Goal: Information Seeking & Learning: Learn about a topic

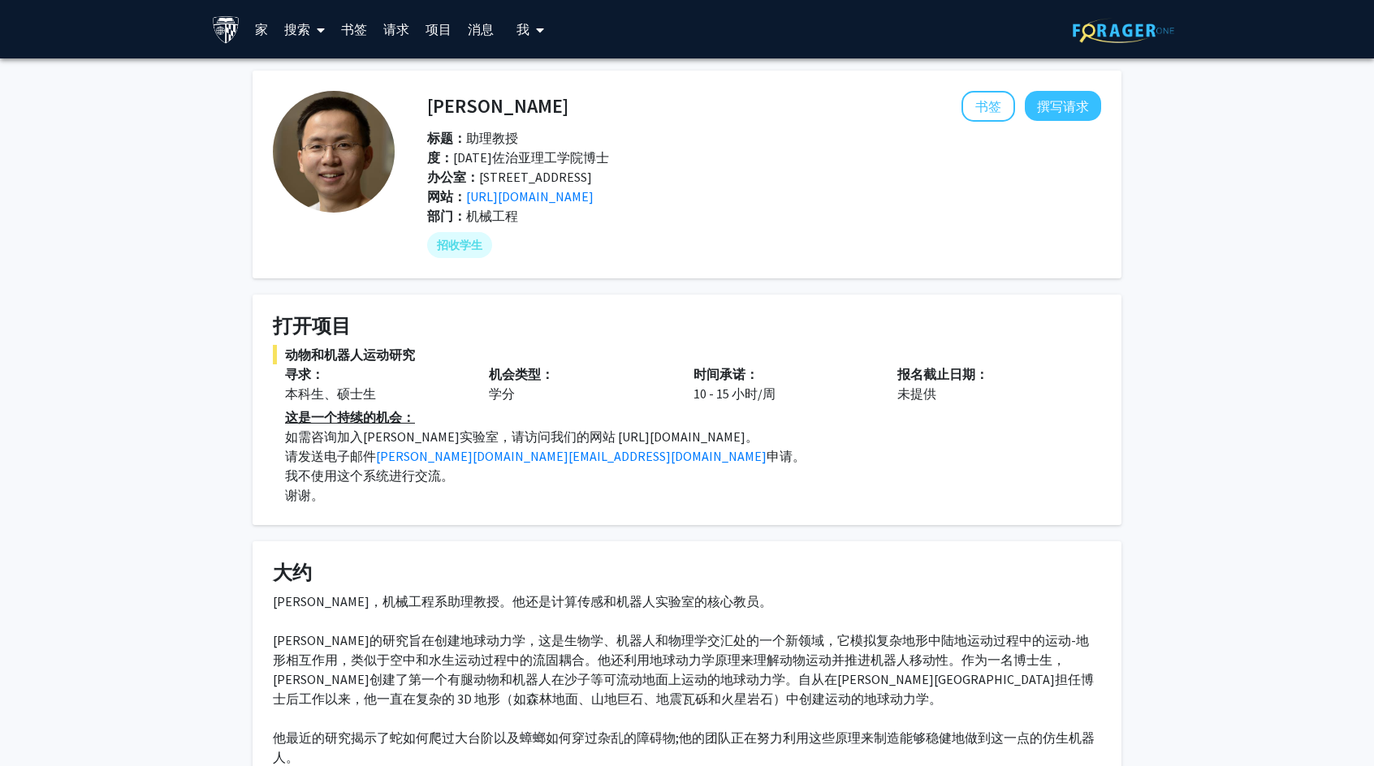
click at [429, 28] on link "项目" at bounding box center [438, 29] width 42 height 57
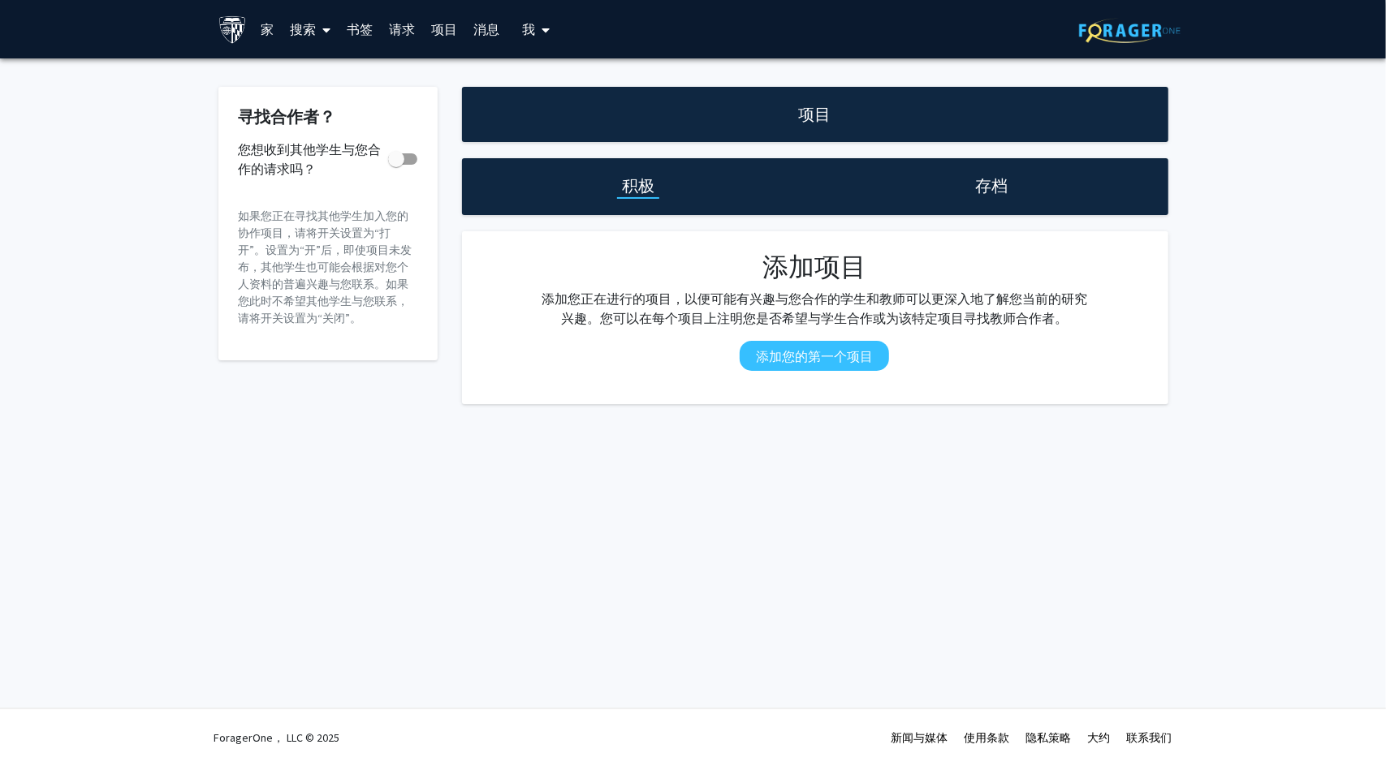
click at [999, 189] on h1 "存档" at bounding box center [991, 186] width 32 height 23
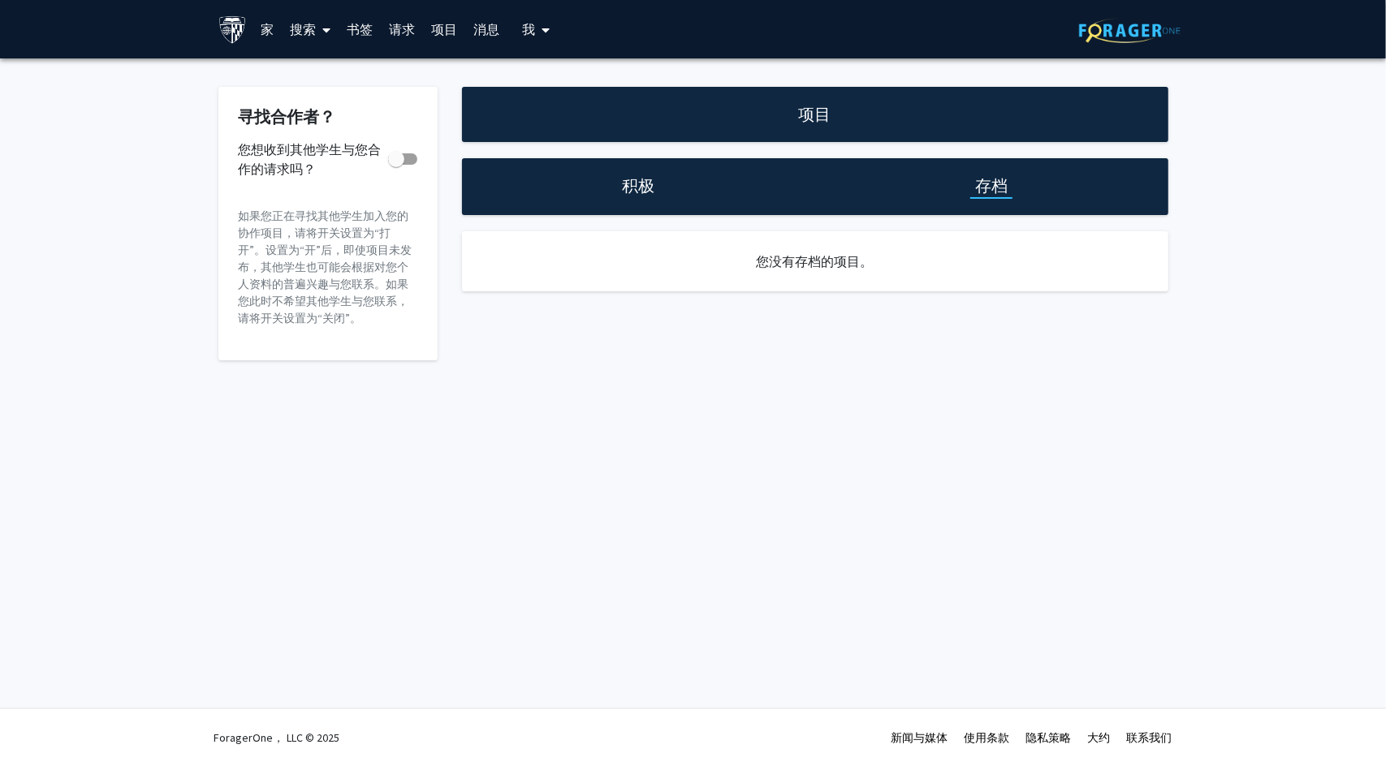
click at [650, 186] on h1 "积极" at bounding box center [638, 186] width 32 height 23
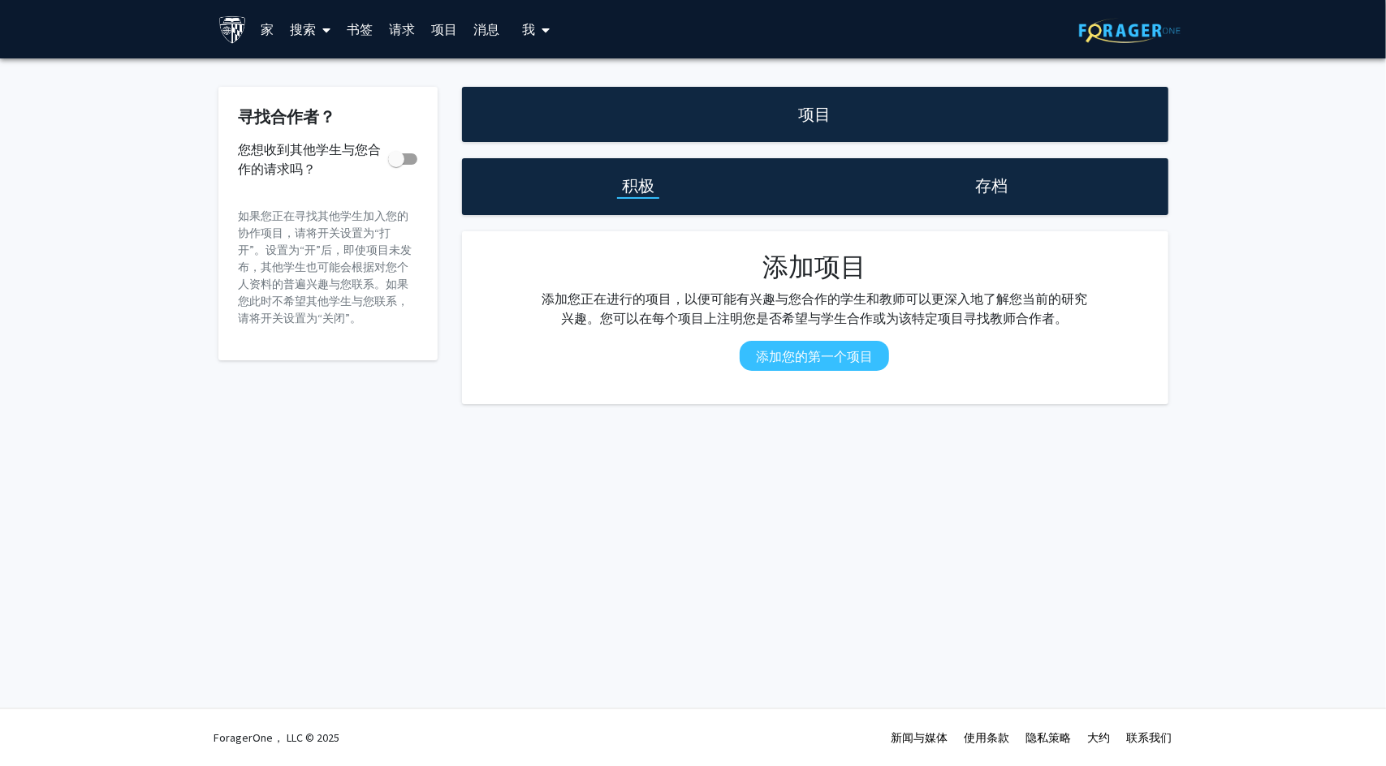
click at [399, 162] on span at bounding box center [396, 159] width 16 height 16
click at [396, 165] on input "您想收到其他学生与您合作的请求吗？" at bounding box center [395, 165] width 1 height 1
checkbox input "true"
click at [482, 32] on link "消息" at bounding box center [486, 29] width 42 height 57
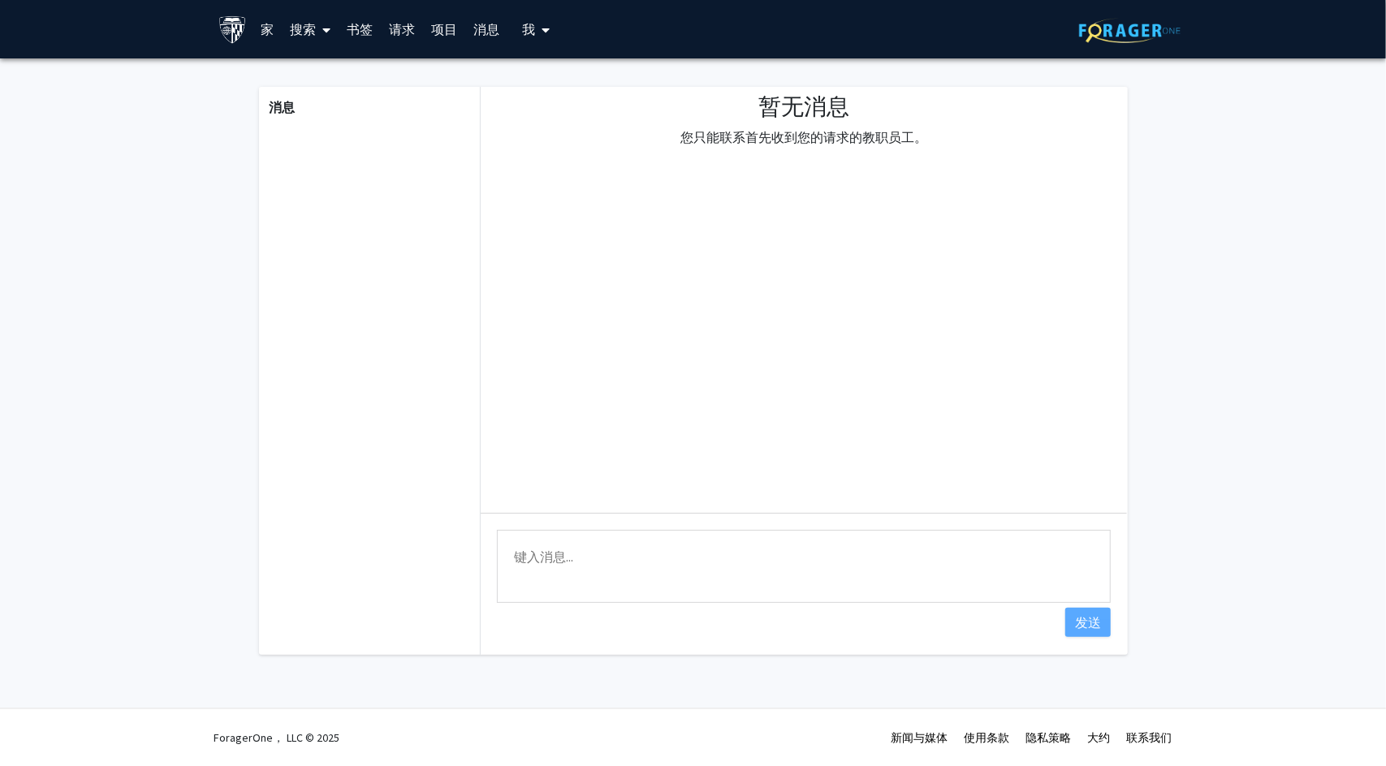
click at [453, 31] on link "项目" at bounding box center [444, 29] width 42 height 57
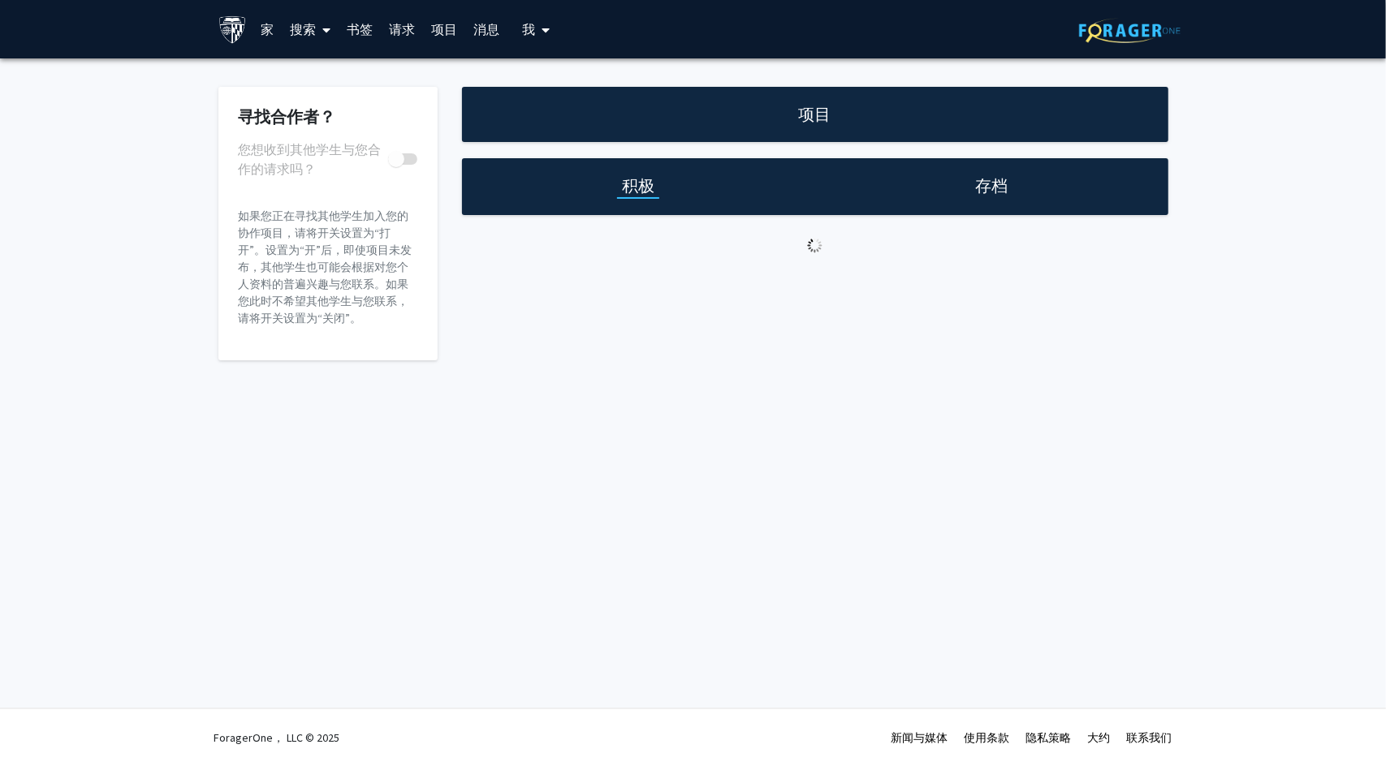
checkbox input "true"
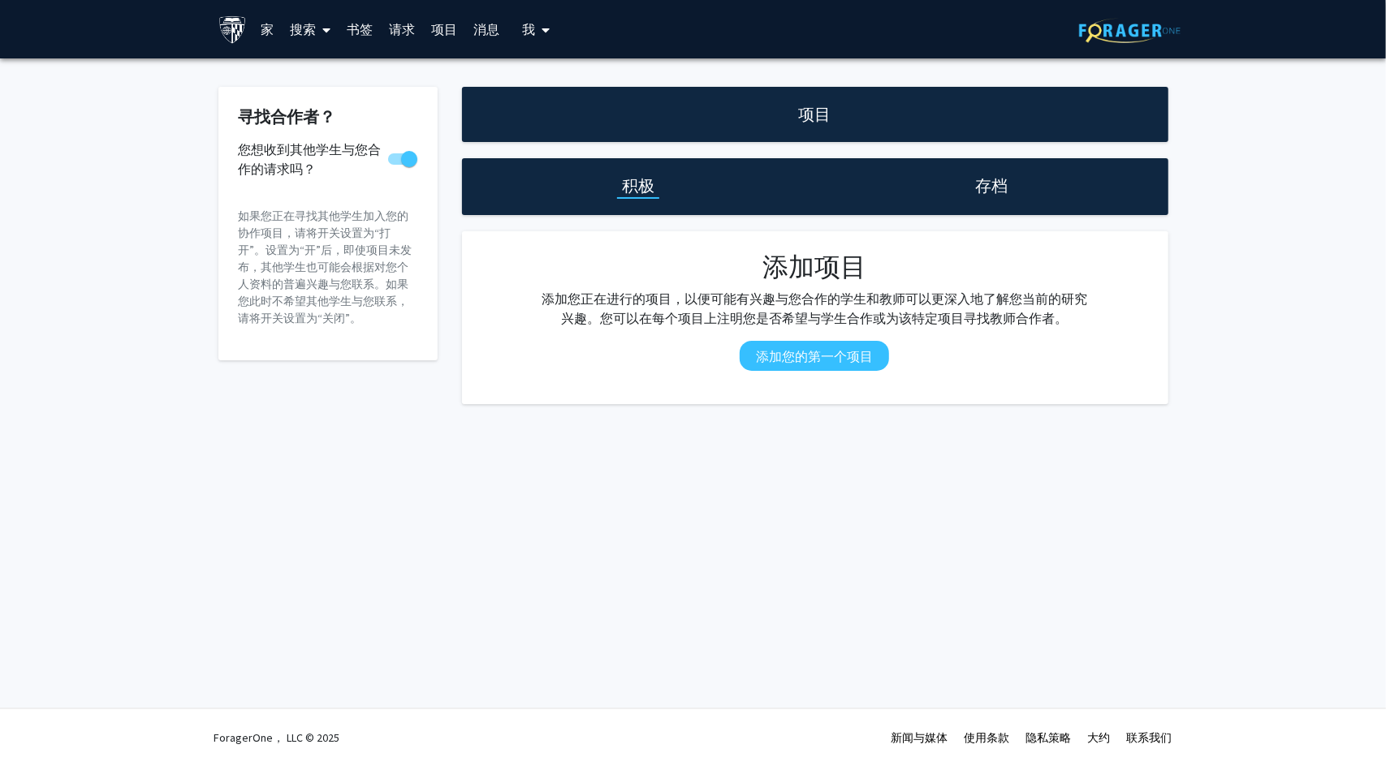
click at [399, 31] on font "请求" at bounding box center [402, 29] width 26 height 16
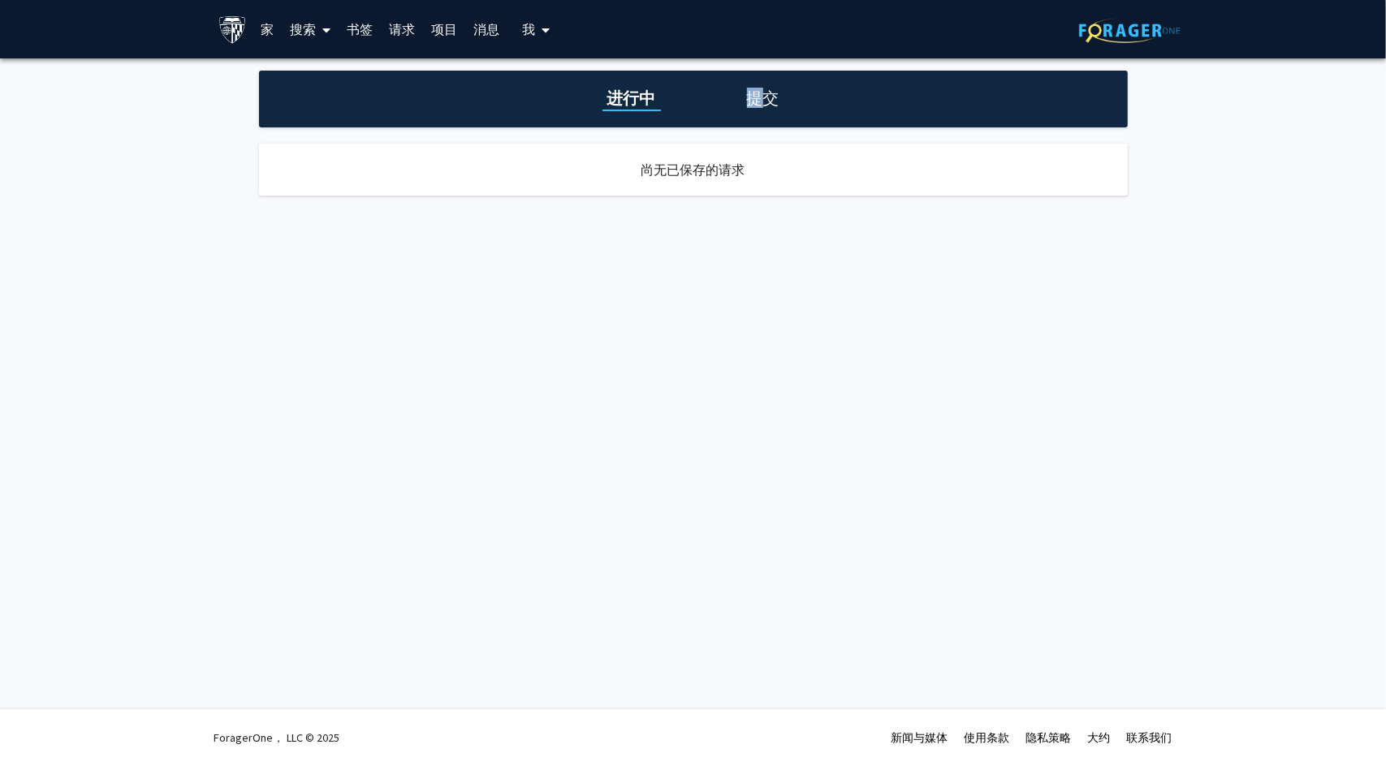
click at [766, 88] on div "进行中 提交" at bounding box center [693, 99] width 869 height 57
click at [766, 94] on h1 "提交" at bounding box center [763, 98] width 42 height 23
click at [352, 28] on link "书签" at bounding box center [360, 29] width 42 height 57
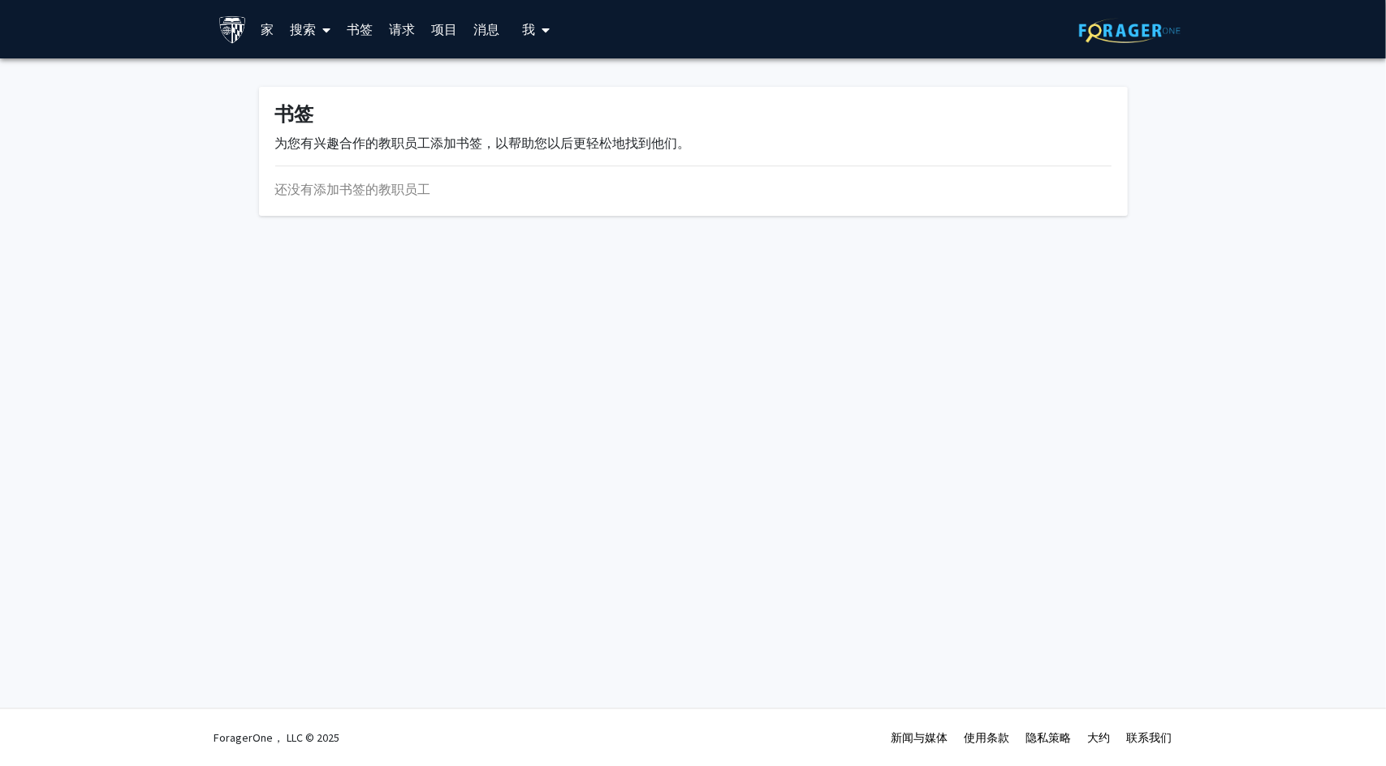
click at [304, 30] on font "搜索" at bounding box center [303, 29] width 26 height 16
click at [336, 67] on span "教职员工" at bounding box center [332, 74] width 101 height 32
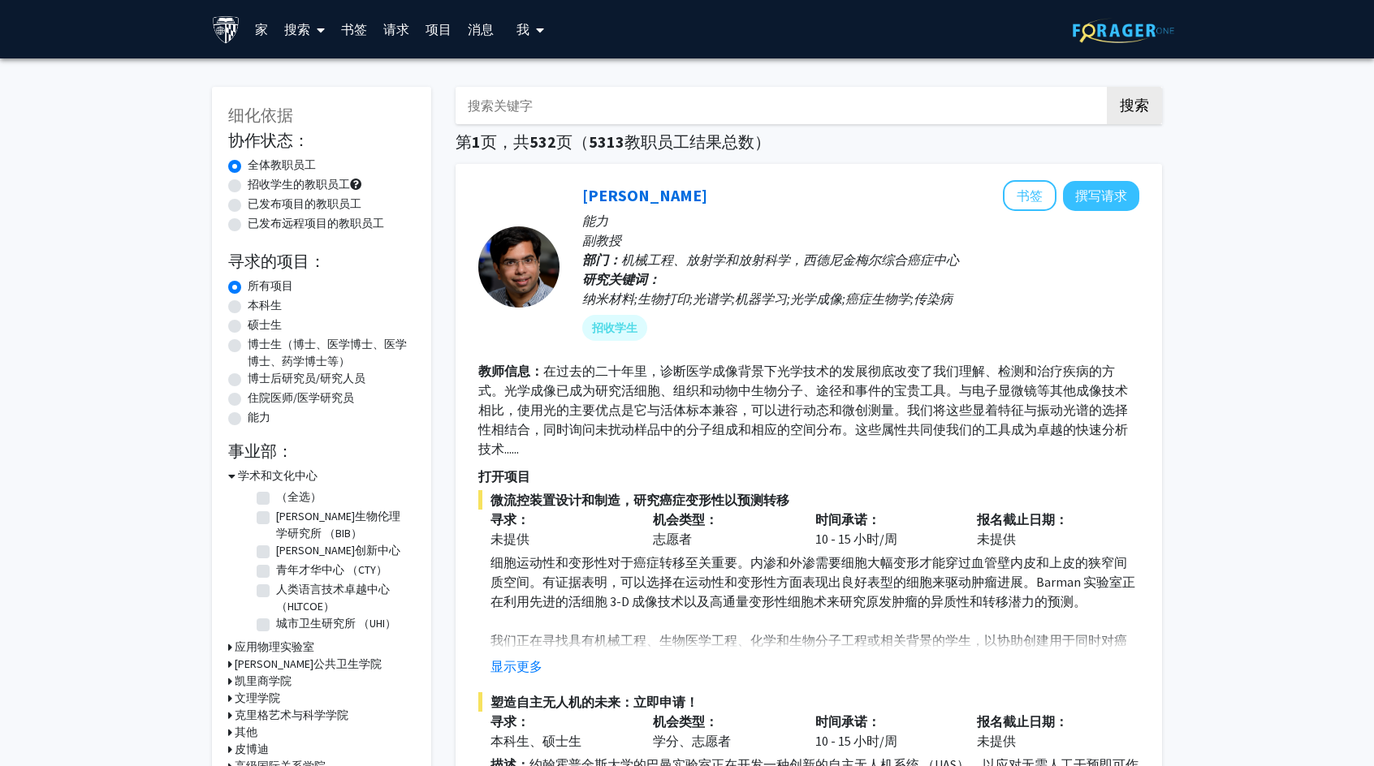
click at [317, 27] on icon at bounding box center [321, 30] width 8 height 13
click at [248, 207] on label "已发布项目的教职员工" at bounding box center [305, 204] width 114 height 17
click at [248, 206] on input "已发布项目的教职员工" at bounding box center [253, 201] width 11 height 11
radio input "true"
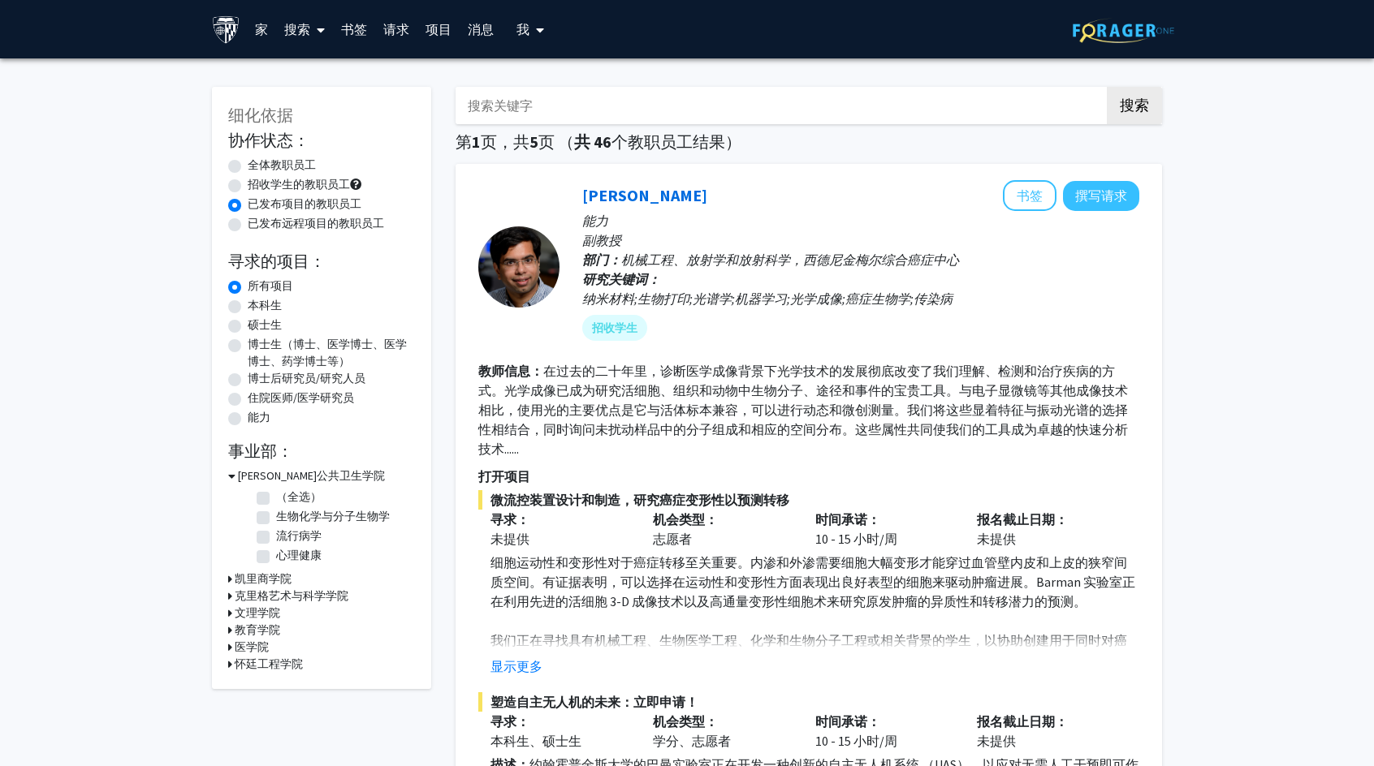
click at [231, 319] on div "硕士生" at bounding box center [321, 326] width 187 height 19
click at [248, 321] on label "硕士生" at bounding box center [265, 325] width 34 height 17
click at [248, 321] on input "硕士生" at bounding box center [253, 322] width 11 height 11
radio input "true"
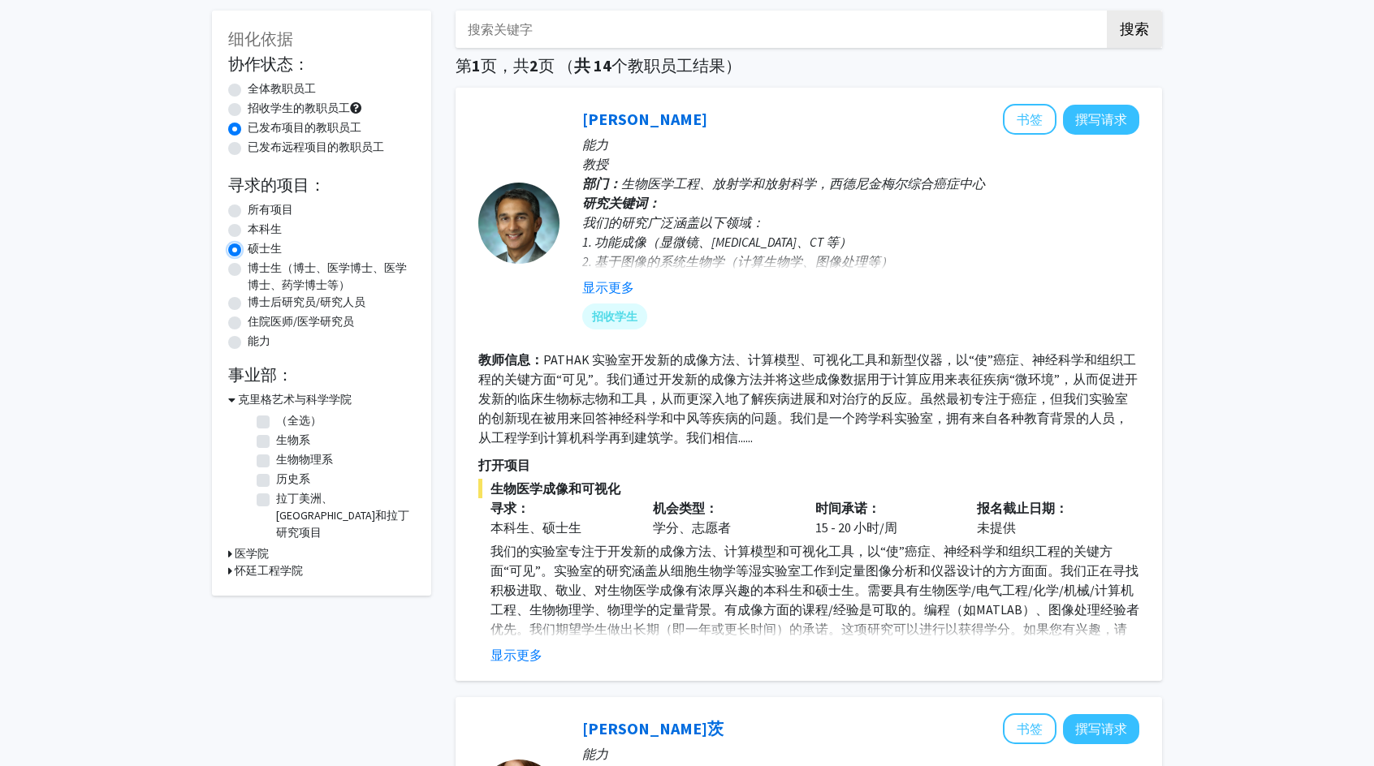
scroll to position [81, 0]
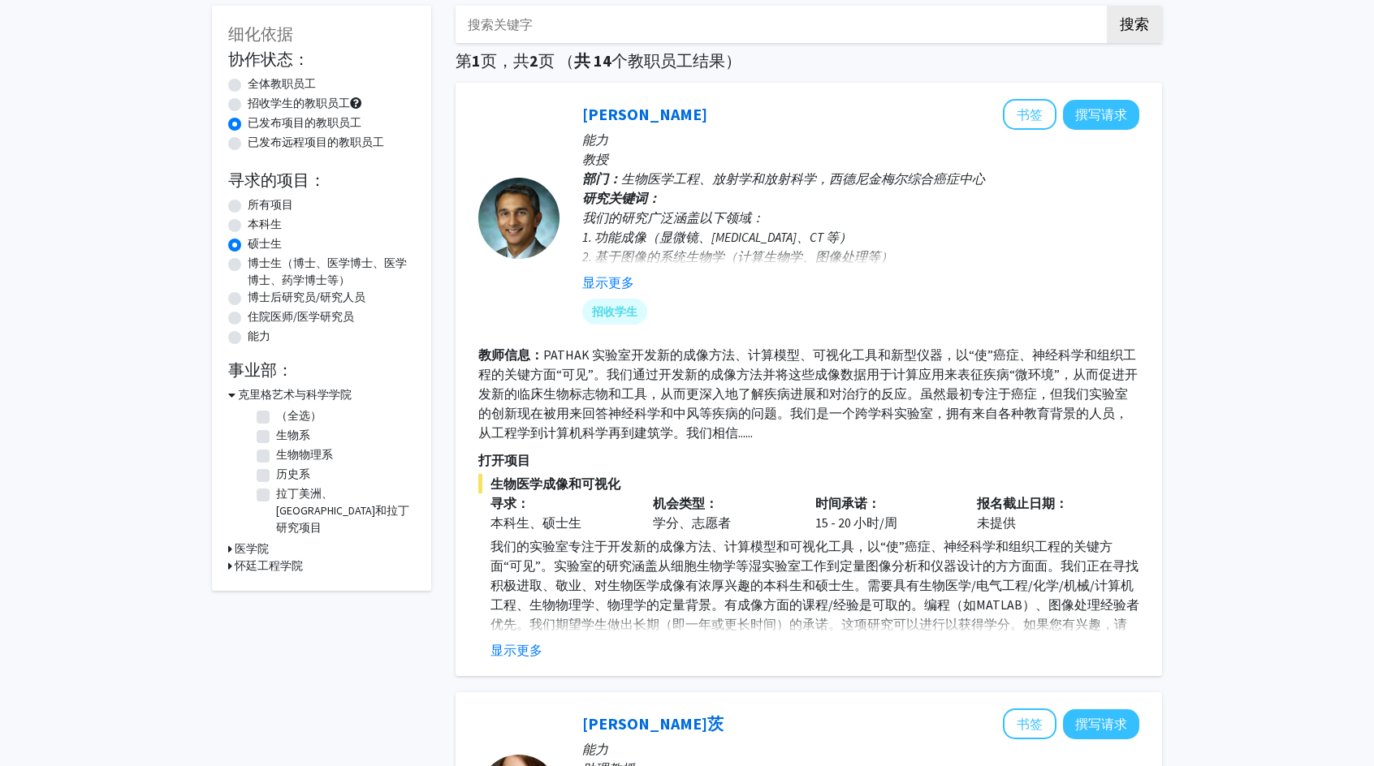
click at [226, 390] on div "细化依据 协作状态： Collaboration Status 全体教职员工 Collaboration Status 招收学生的教职员工 Collabora…" at bounding box center [321, 298] width 219 height 585
click at [231, 392] on icon at bounding box center [231, 394] width 7 height 17
click at [227, 431] on div "细化依据 协作状态： Collaboration Status 全体教职员工 Collaboration Status 招收学生的教职员工 Collabora…" at bounding box center [321, 230] width 219 height 448
click at [227, 428] on div "细化依据 协作状态： Collaboration Status 全体教职员工 Collaboration Status 招收学生的教职员工 Collabora…" at bounding box center [321, 230] width 219 height 448
click at [229, 425] on icon at bounding box center [230, 429] width 4 height 17
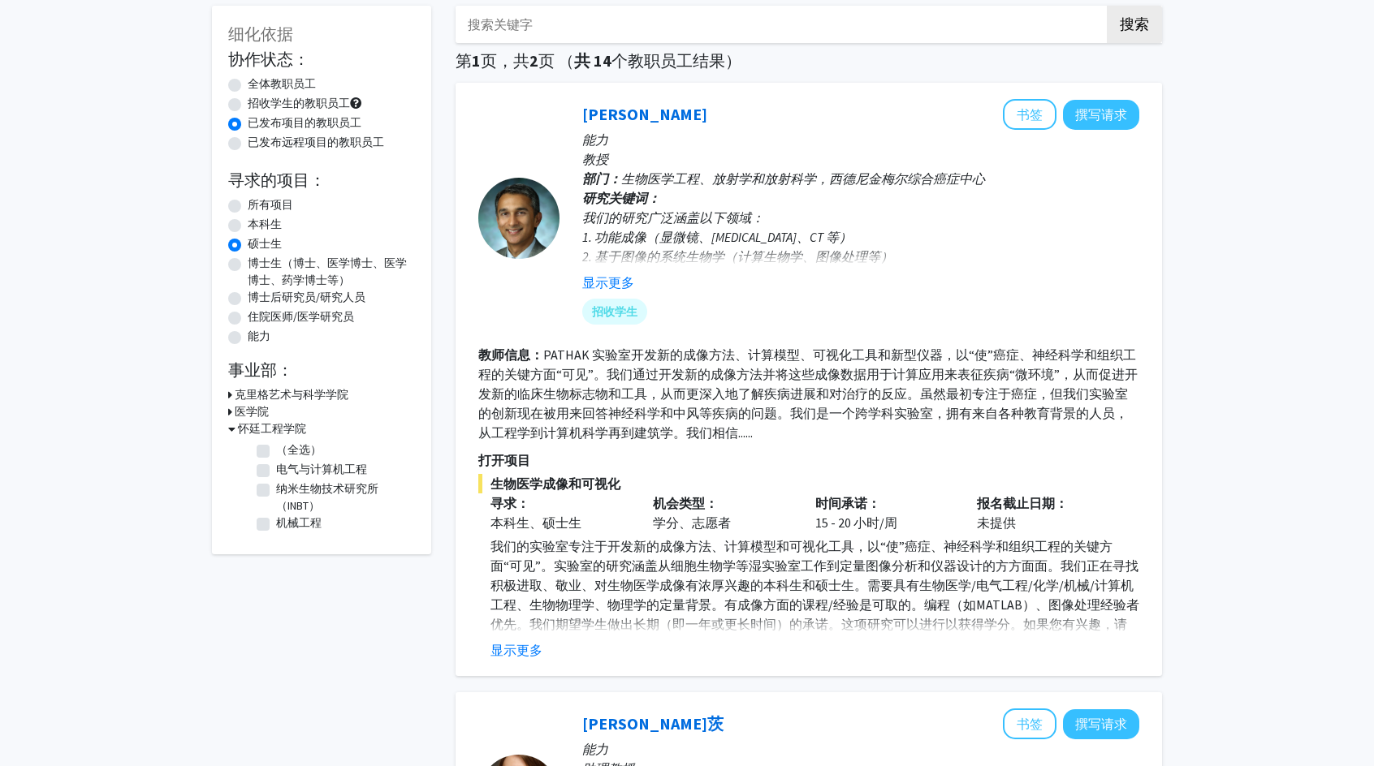
click at [276, 467] on label "电气与计算机工程" at bounding box center [321, 469] width 91 height 17
click at [276, 467] on input "电气与计算机工程" at bounding box center [281, 466] width 11 height 11
checkbox input "true"
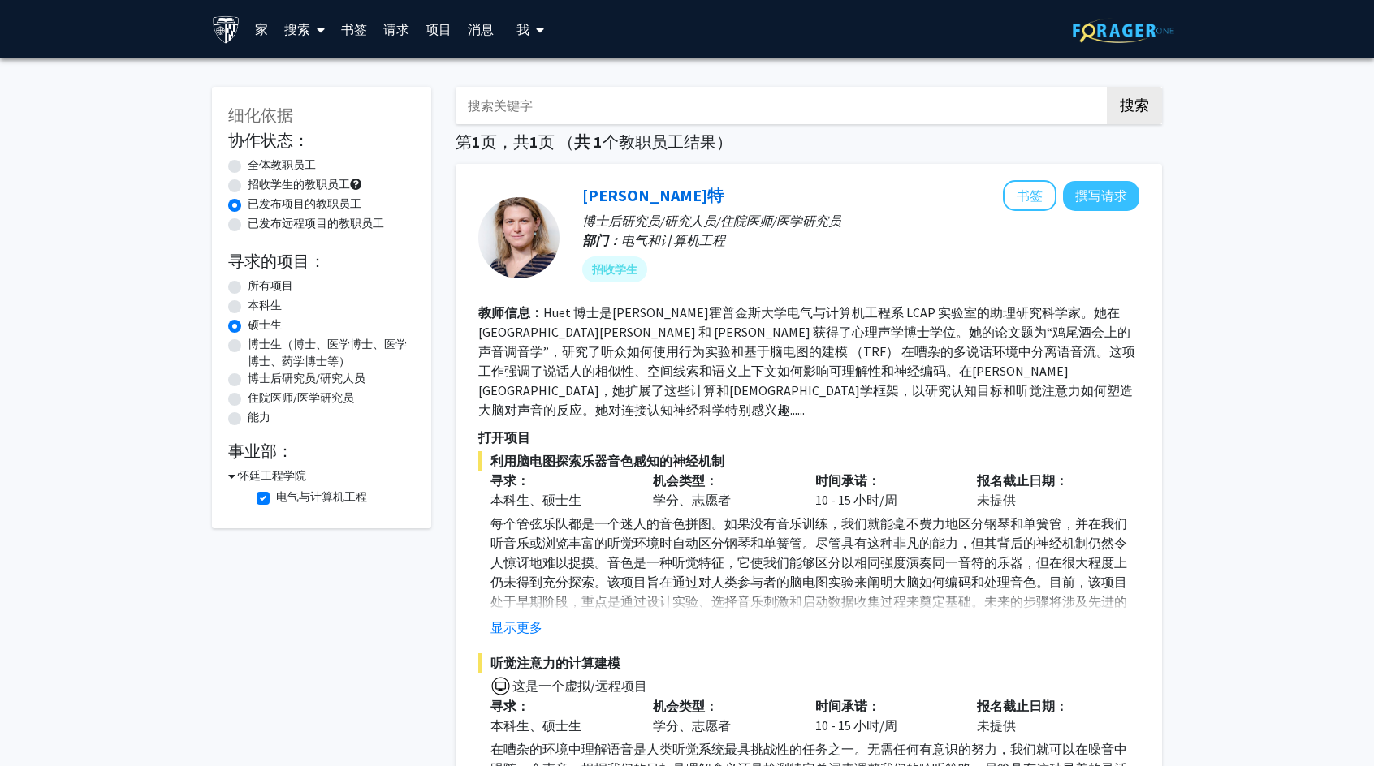
click at [255, 495] on fg-checkbox-list "Electrical and Computer Engineering 电气与计算机工程" at bounding box center [334, 499] width 162 height 28
click at [276, 494] on label "电气与计算机工程" at bounding box center [321, 497] width 91 height 17
click at [276, 494] on input "电气与计算机工程" at bounding box center [281, 494] width 11 height 11
checkbox input "false"
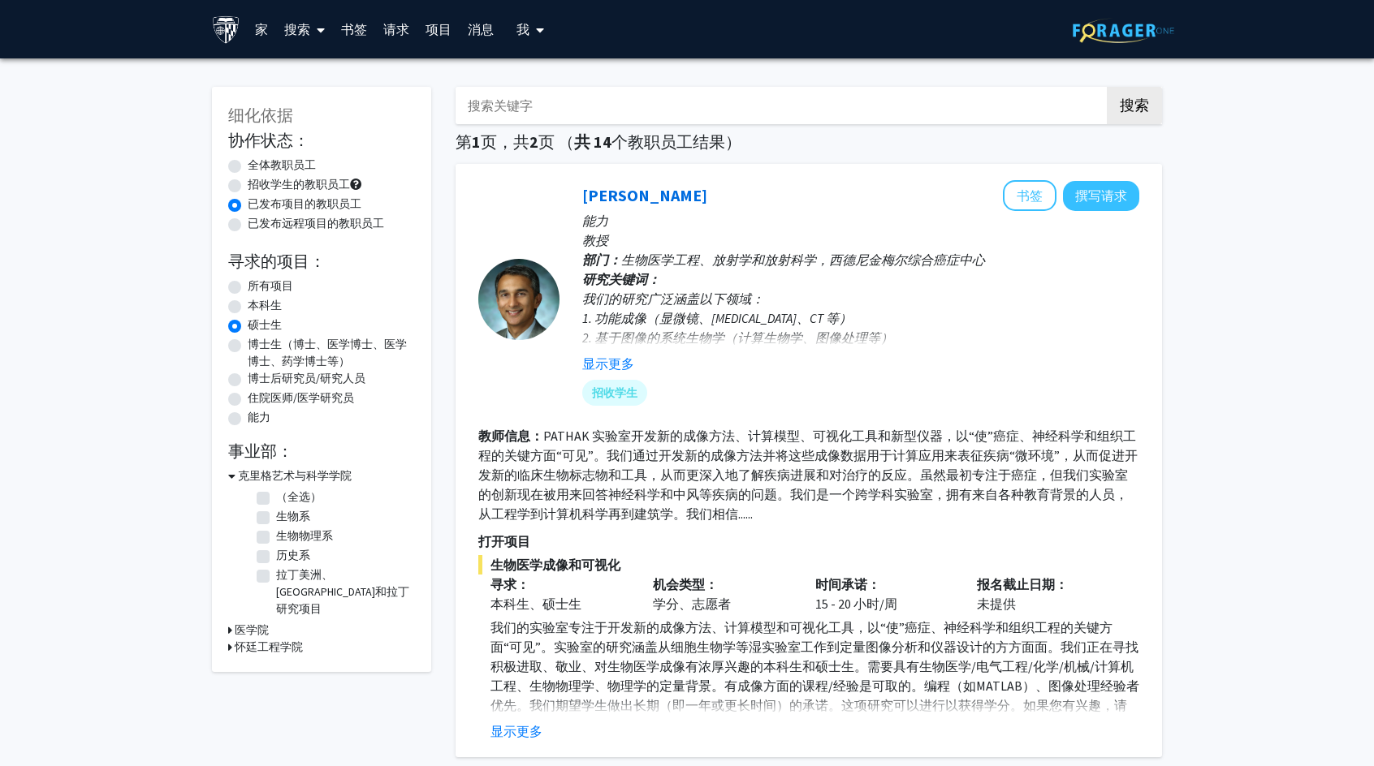
click at [226, 629] on div "细化依据 协作状态： Collaboration Status 全体教职员工 Collaboration Status 招收学生的教职员工 Collabora…" at bounding box center [321, 379] width 219 height 585
click at [230, 639] on icon at bounding box center [230, 647] width 4 height 17
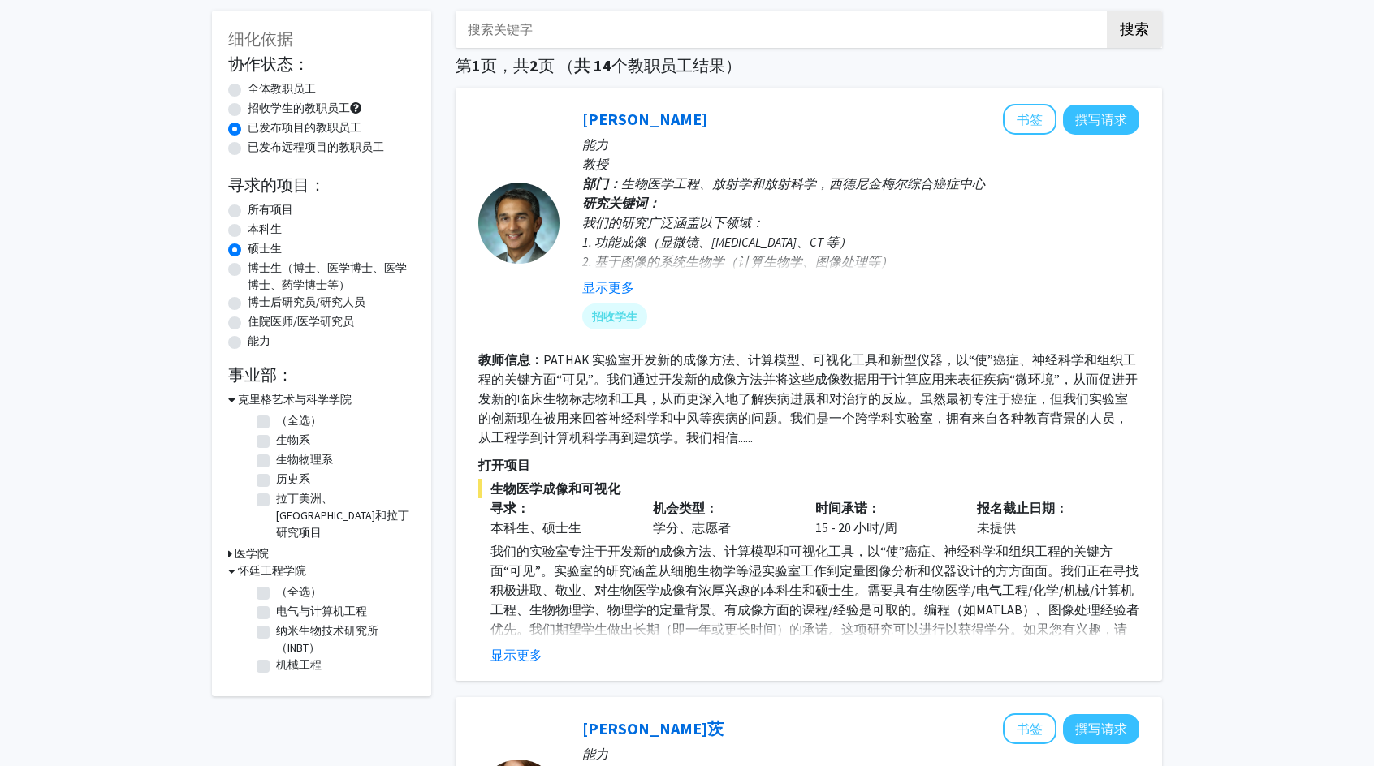
scroll to position [81, 0]
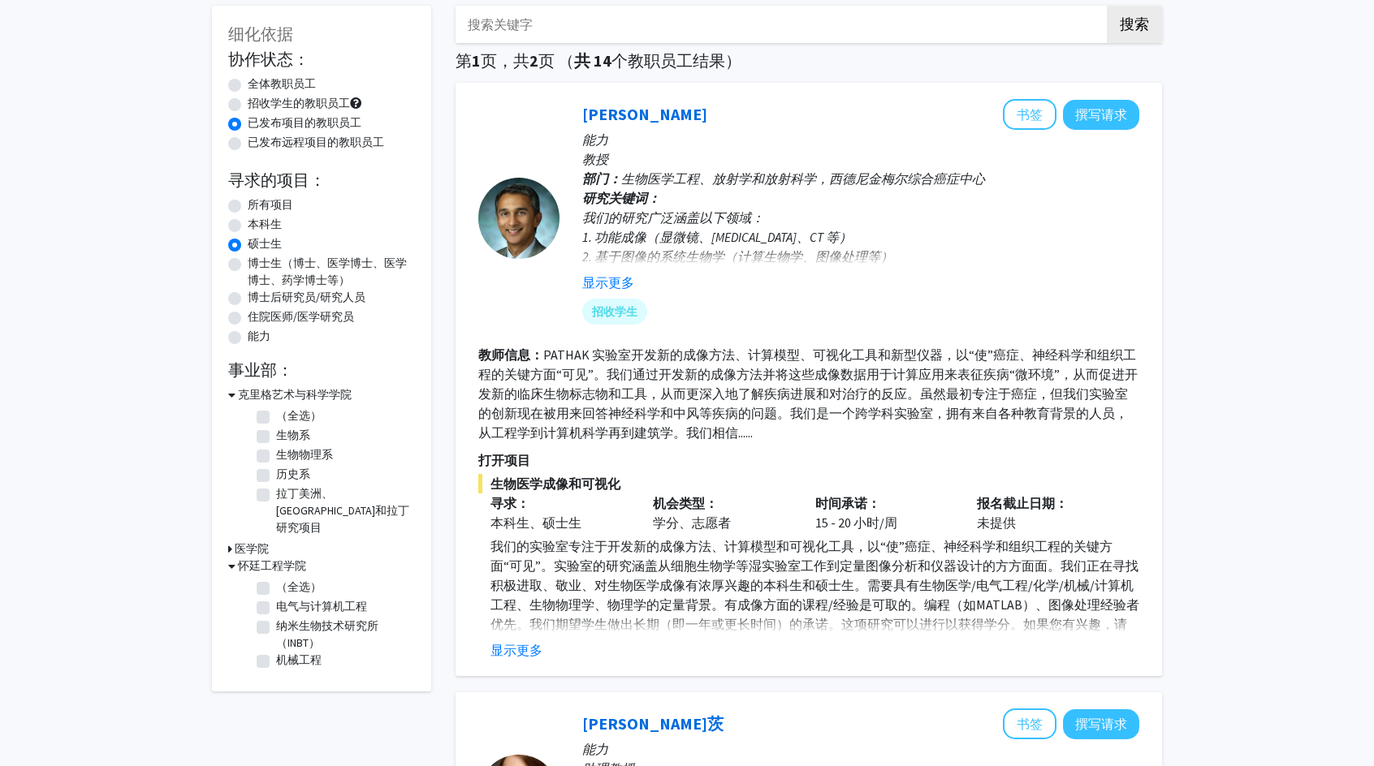
click at [276, 598] on label "电气与计算机工程" at bounding box center [321, 606] width 91 height 17
click at [276, 598] on input "电气与计算机工程" at bounding box center [281, 603] width 11 height 11
checkbox input "true"
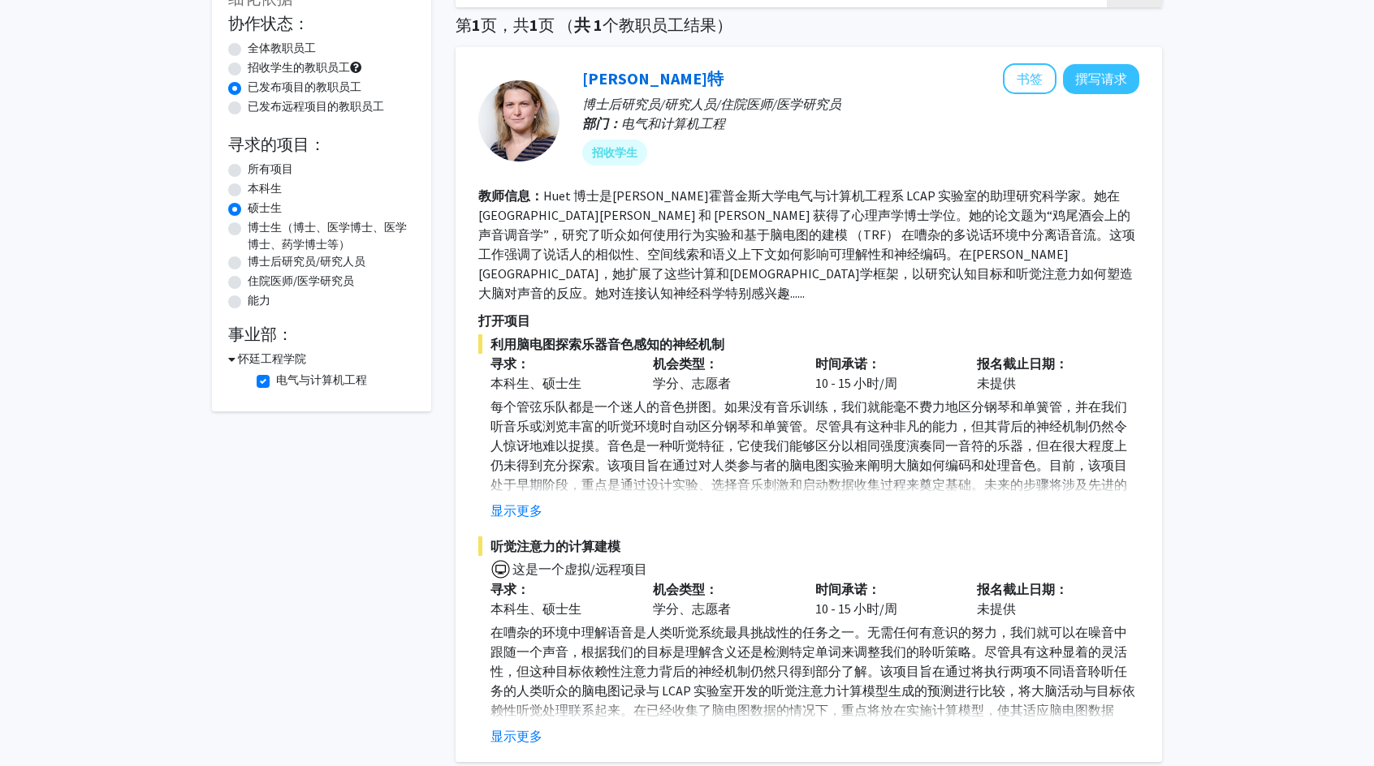
scroll to position [244, 0]
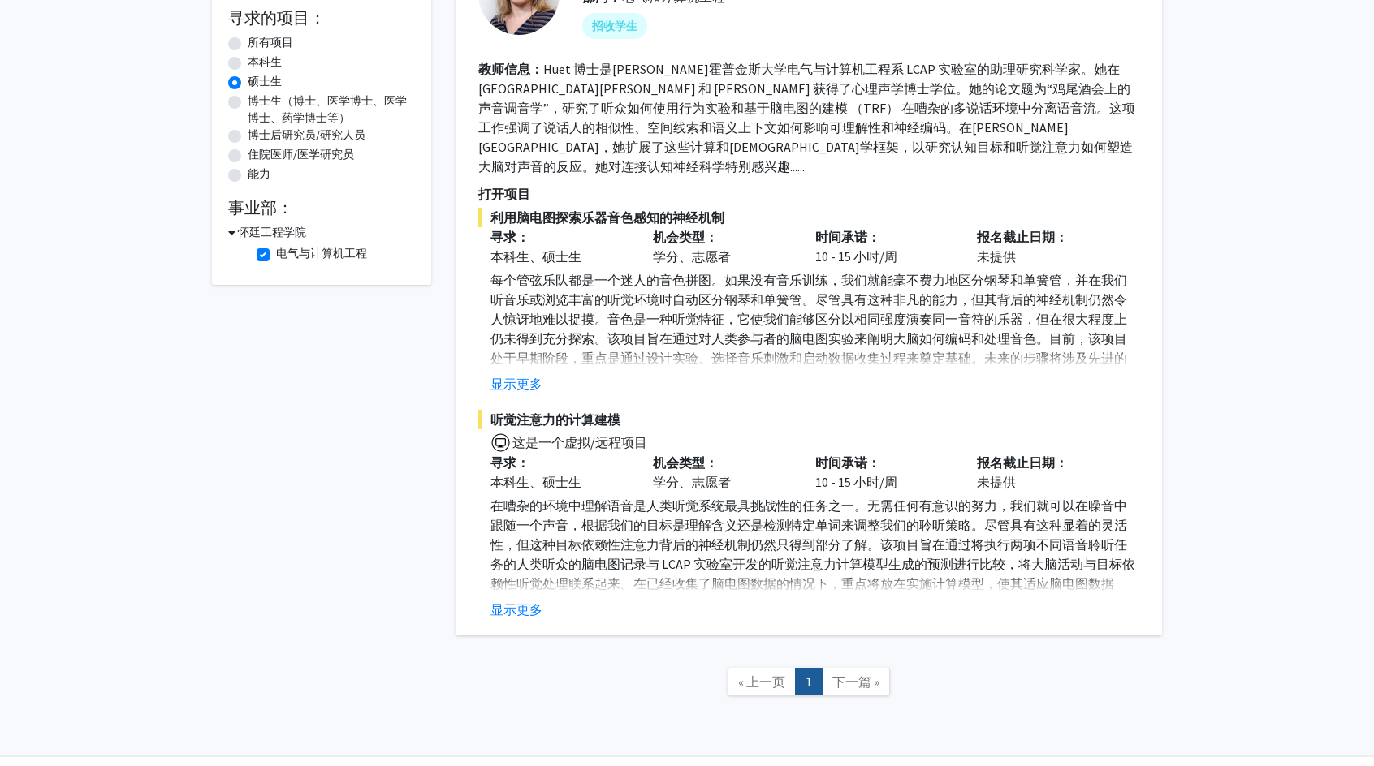
click at [867, 674] on span "下一篇 »" at bounding box center [855, 682] width 47 height 16
click at [862, 673] on link "下一篇 »" at bounding box center [856, 682] width 68 height 28
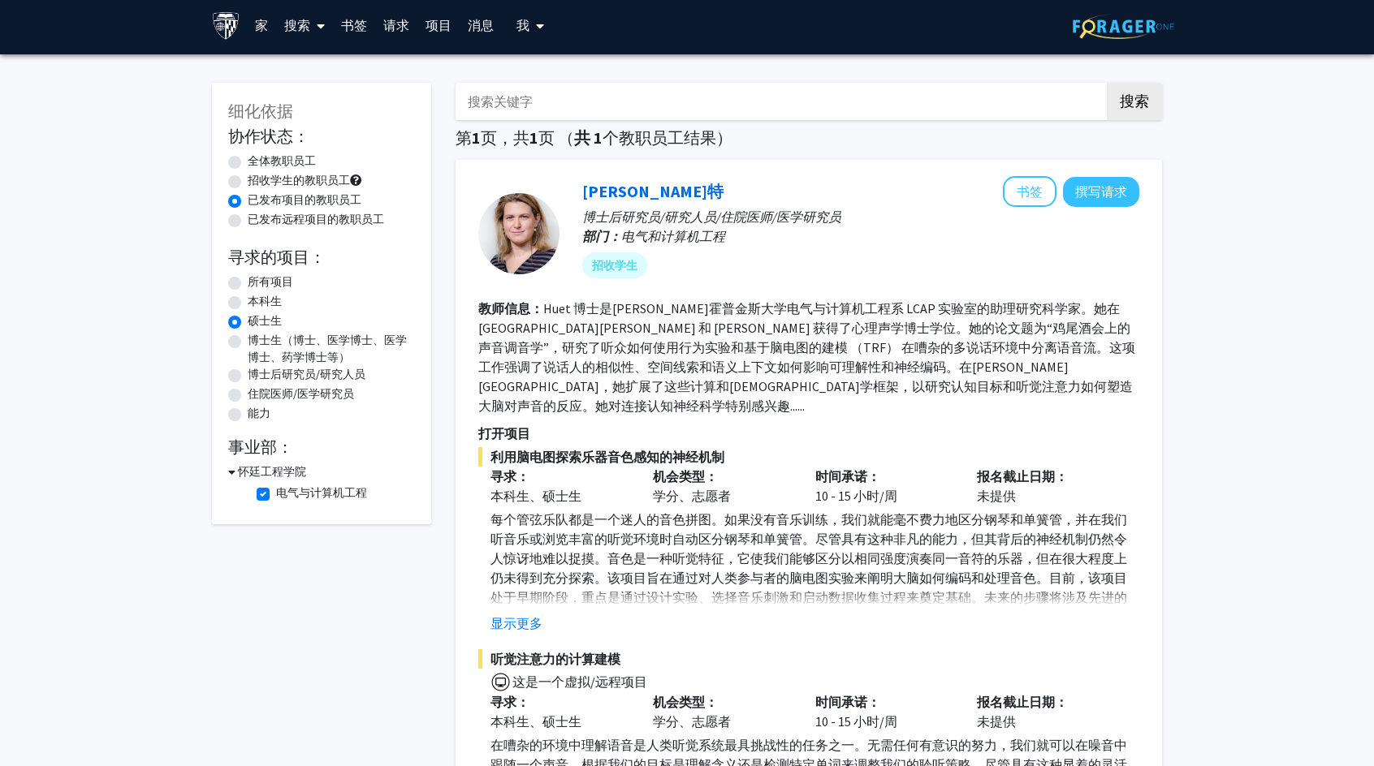
scroll to position [0, 0]
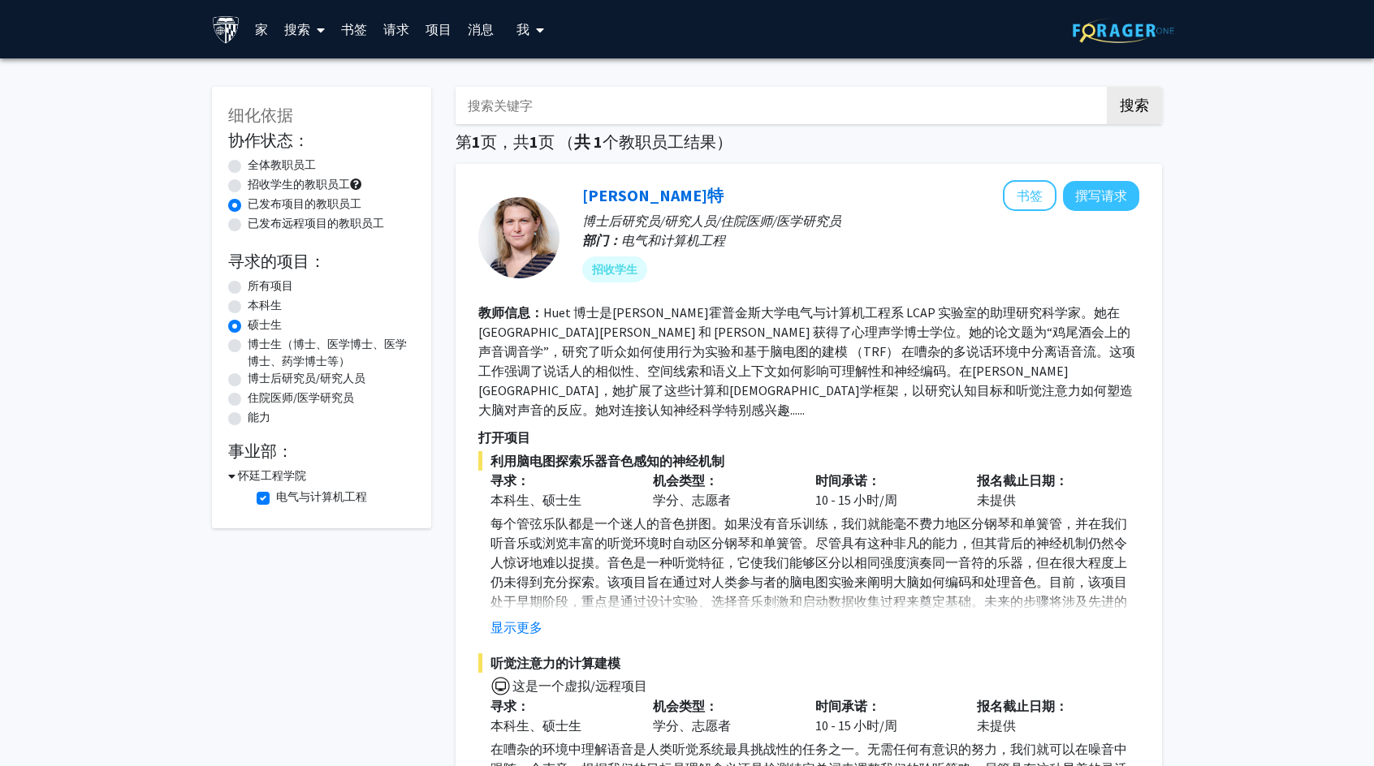
click at [225, 161] on div "细化依据 协作状态： Collaboration Status 全体教职员工 Collaboration Status 招收学生的教职员工 Collabora…" at bounding box center [321, 308] width 219 height 442
click at [248, 166] on label "全体教职员工" at bounding box center [282, 165] width 68 height 17
click at [248, 166] on input "全体教职员工" at bounding box center [253, 162] width 11 height 11
radio input "true"
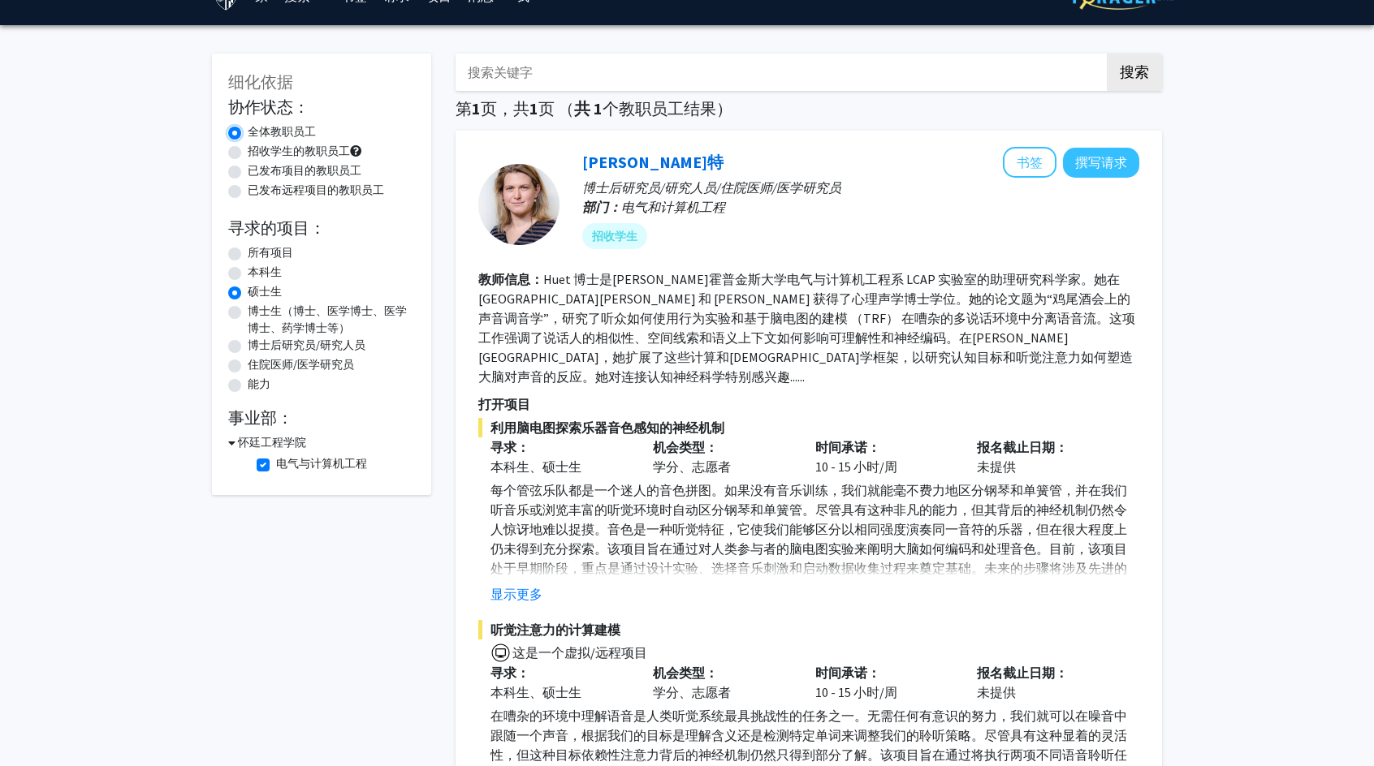
scroll to position [29, 0]
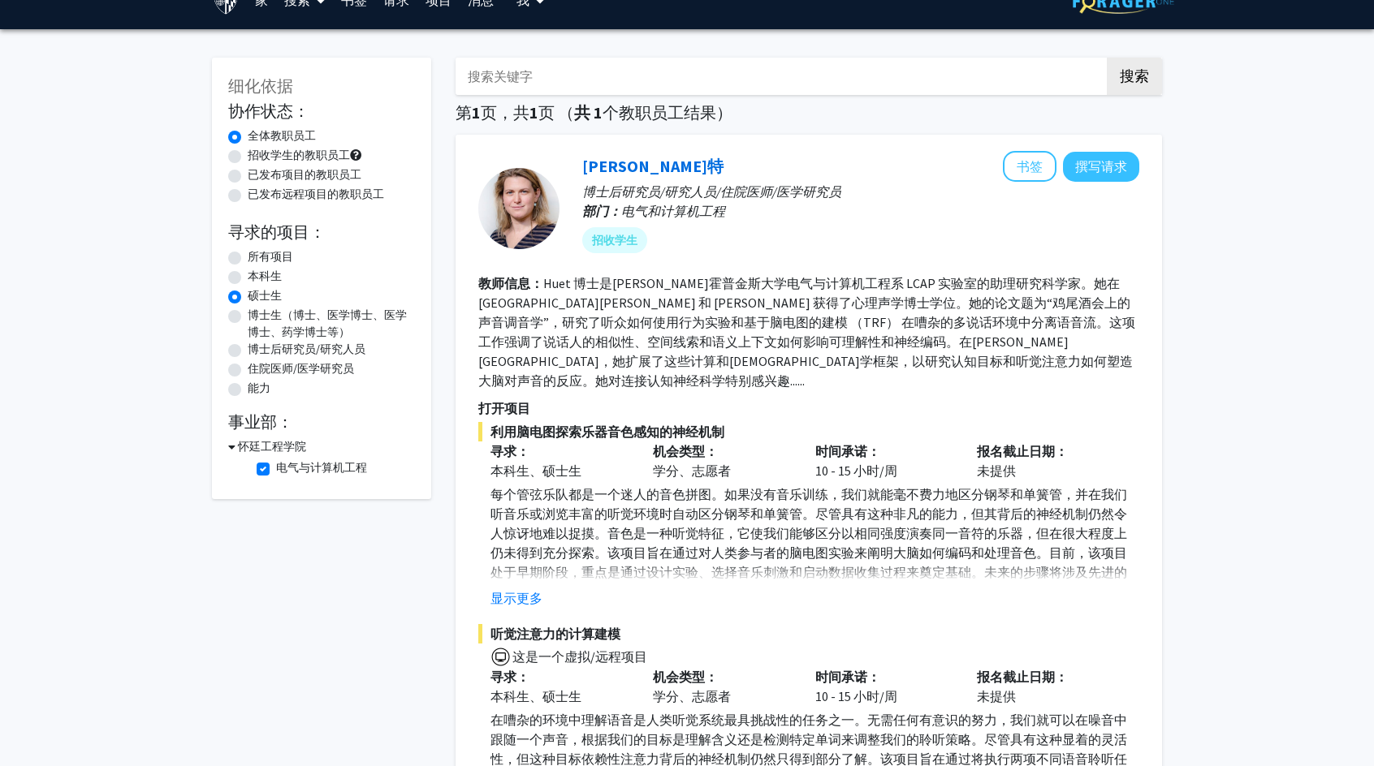
click at [276, 472] on label "电气与计算机工程" at bounding box center [321, 468] width 91 height 17
click at [276, 470] on input "电气与计算机工程" at bounding box center [281, 465] width 11 height 11
checkbox input "false"
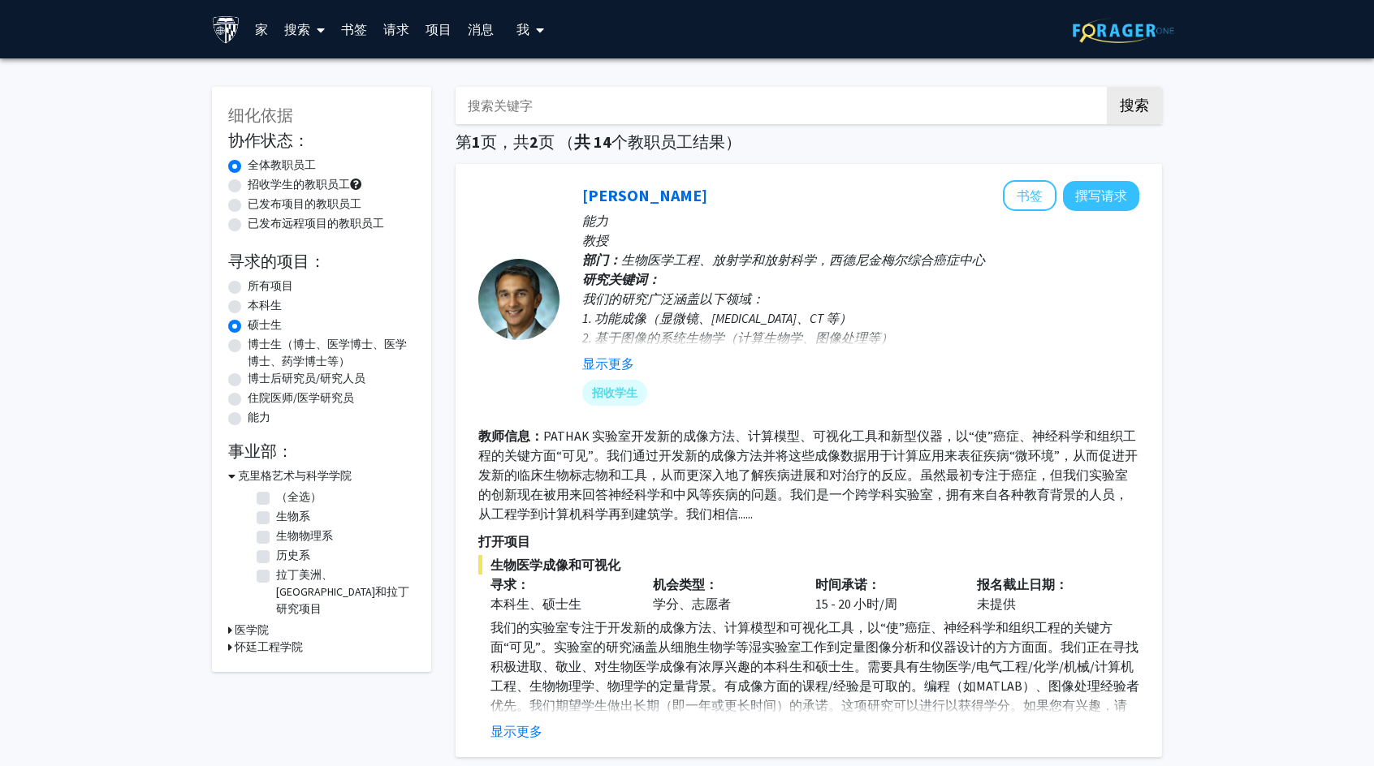
click at [240, 475] on h3 "克里格艺术与科学学院" at bounding box center [295, 476] width 114 height 17
click at [235, 507] on h3 "怀廷工程学院" at bounding box center [269, 510] width 68 height 17
click at [276, 530] on label "（全选）" at bounding box center [298, 531] width 45 height 17
click at [276, 530] on input "（全选）" at bounding box center [281, 528] width 11 height 11
checkbox input "true"
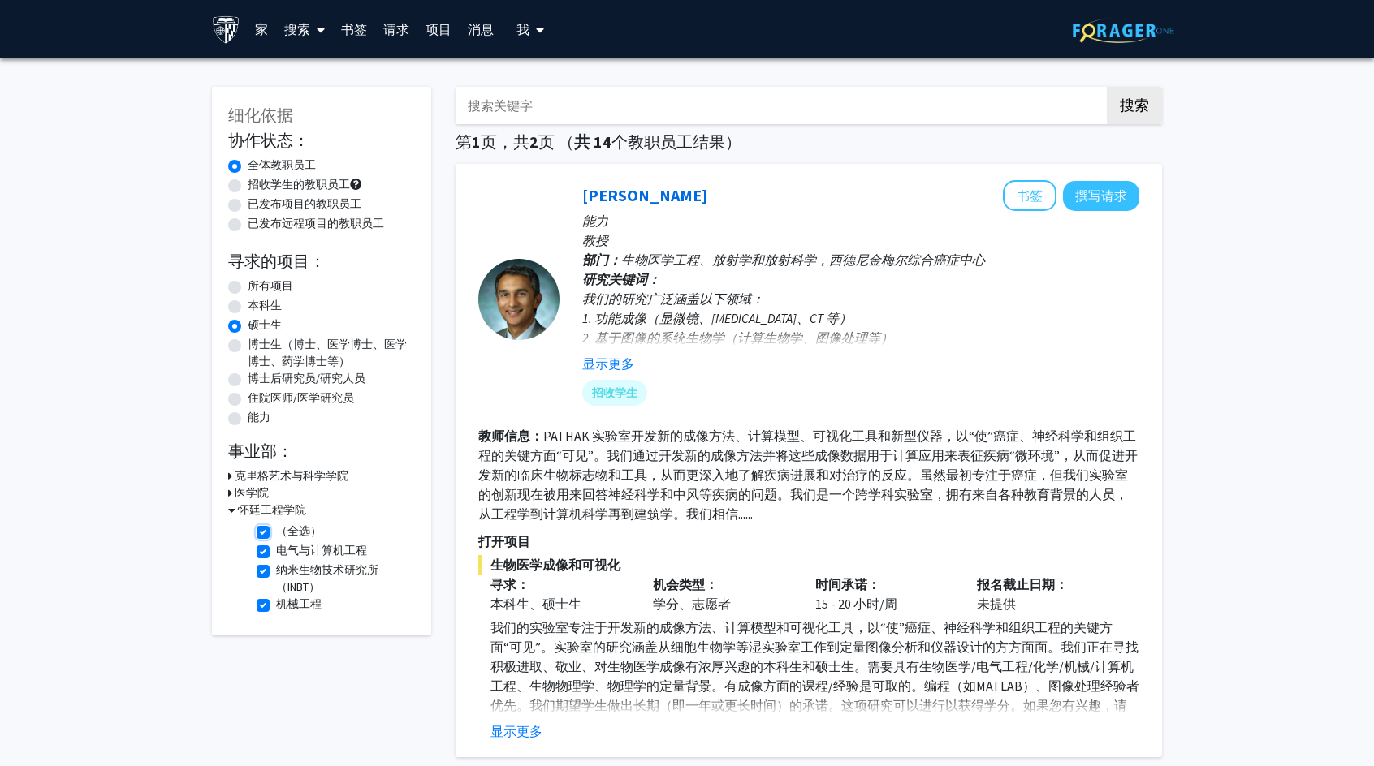
checkbox input "true"
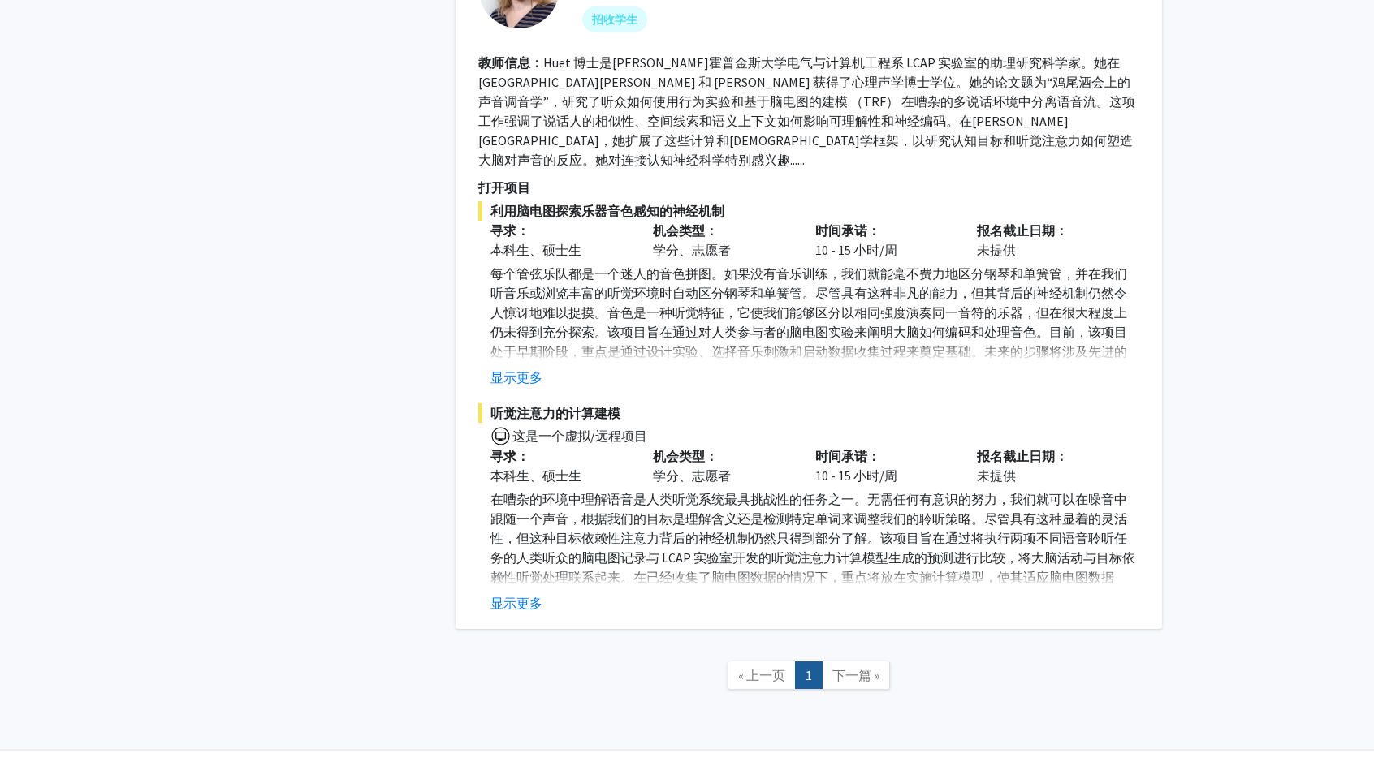
scroll to position [3884, 0]
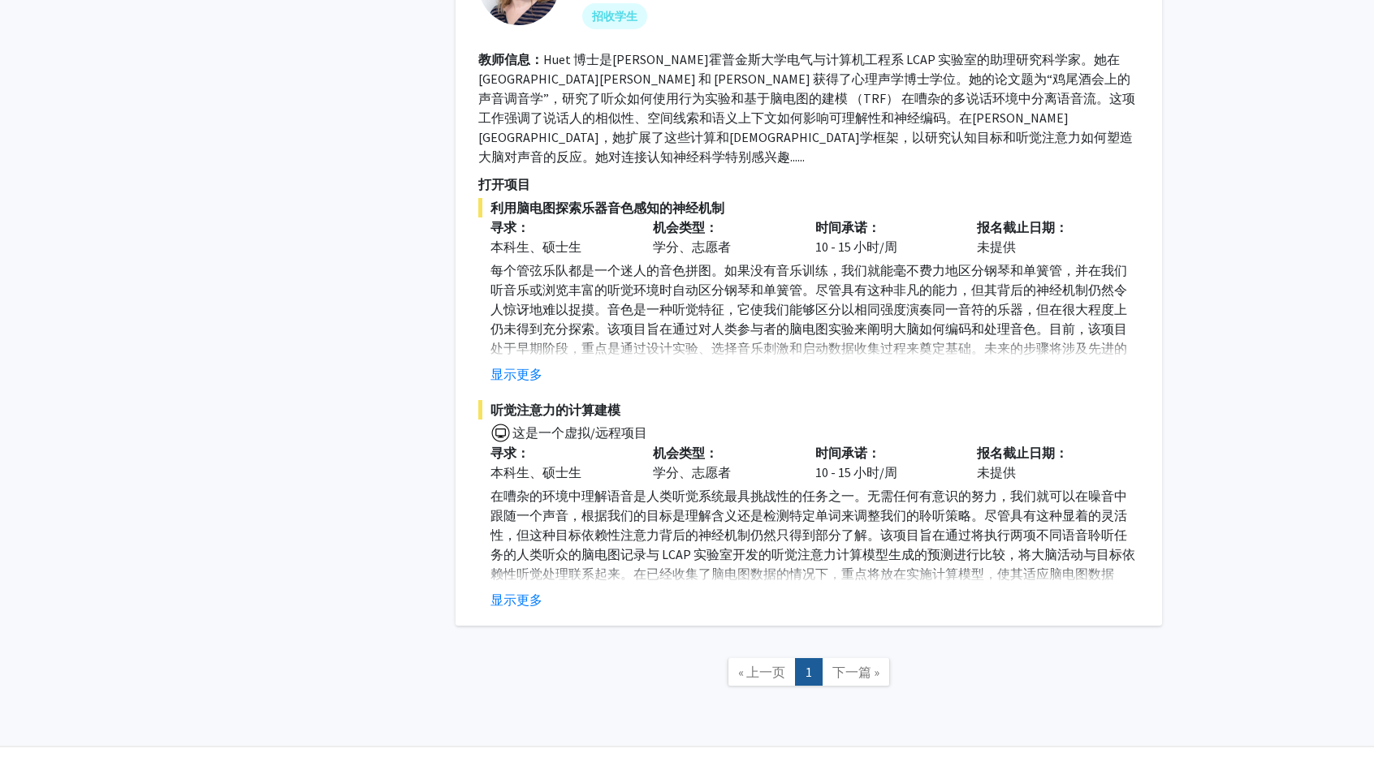
click at [877, 664] on span "下一篇 »" at bounding box center [855, 672] width 47 height 16
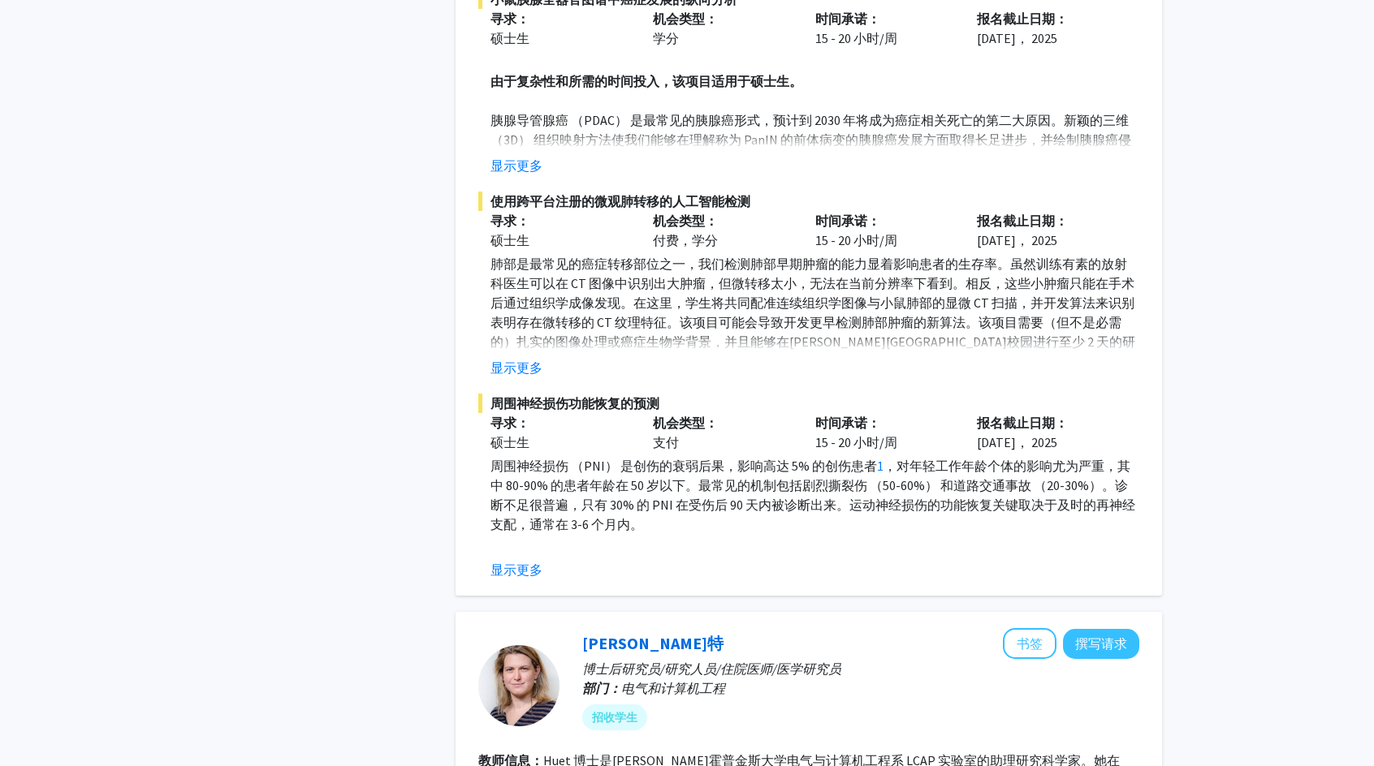
scroll to position [3166, 0]
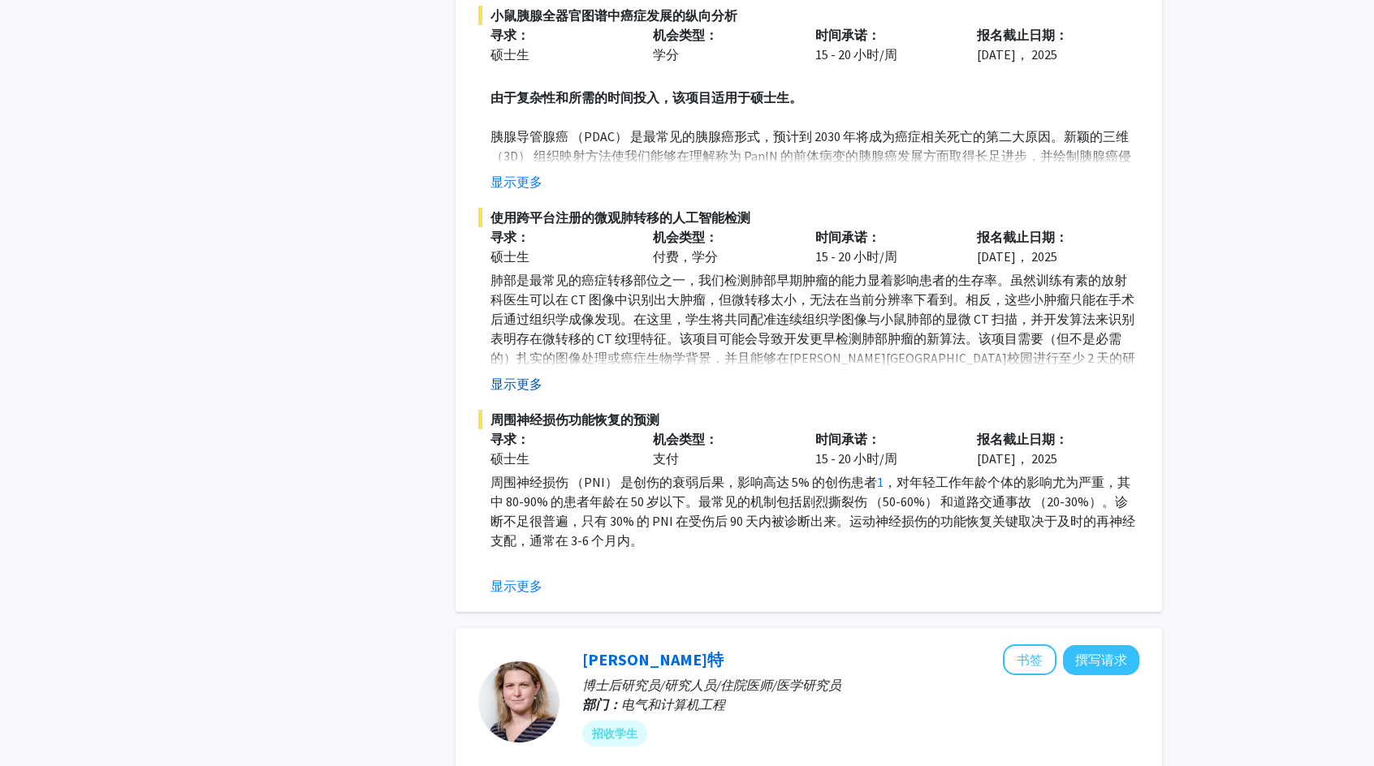
click at [514, 374] on button "显示更多" at bounding box center [516, 383] width 52 height 19
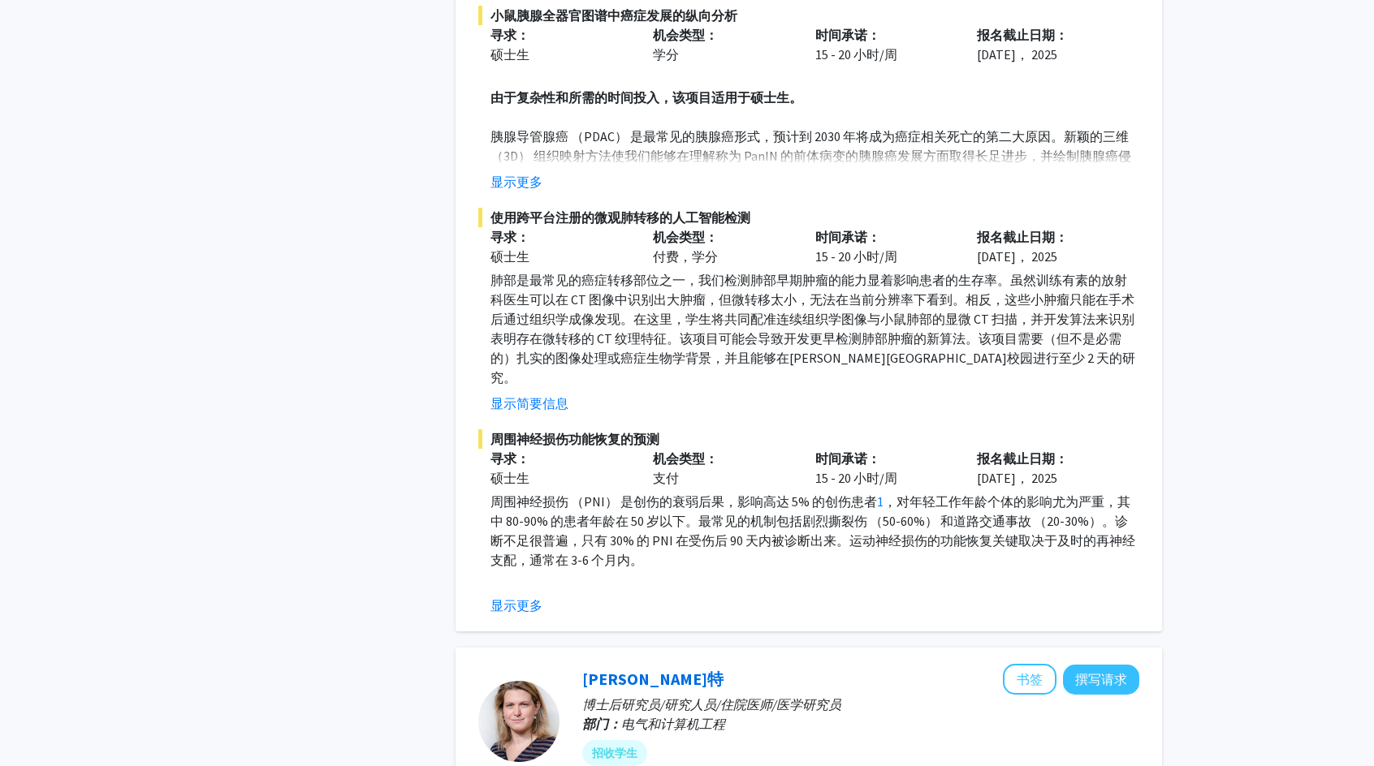
click at [520, 596] on button "显示更多" at bounding box center [516, 605] width 52 height 19
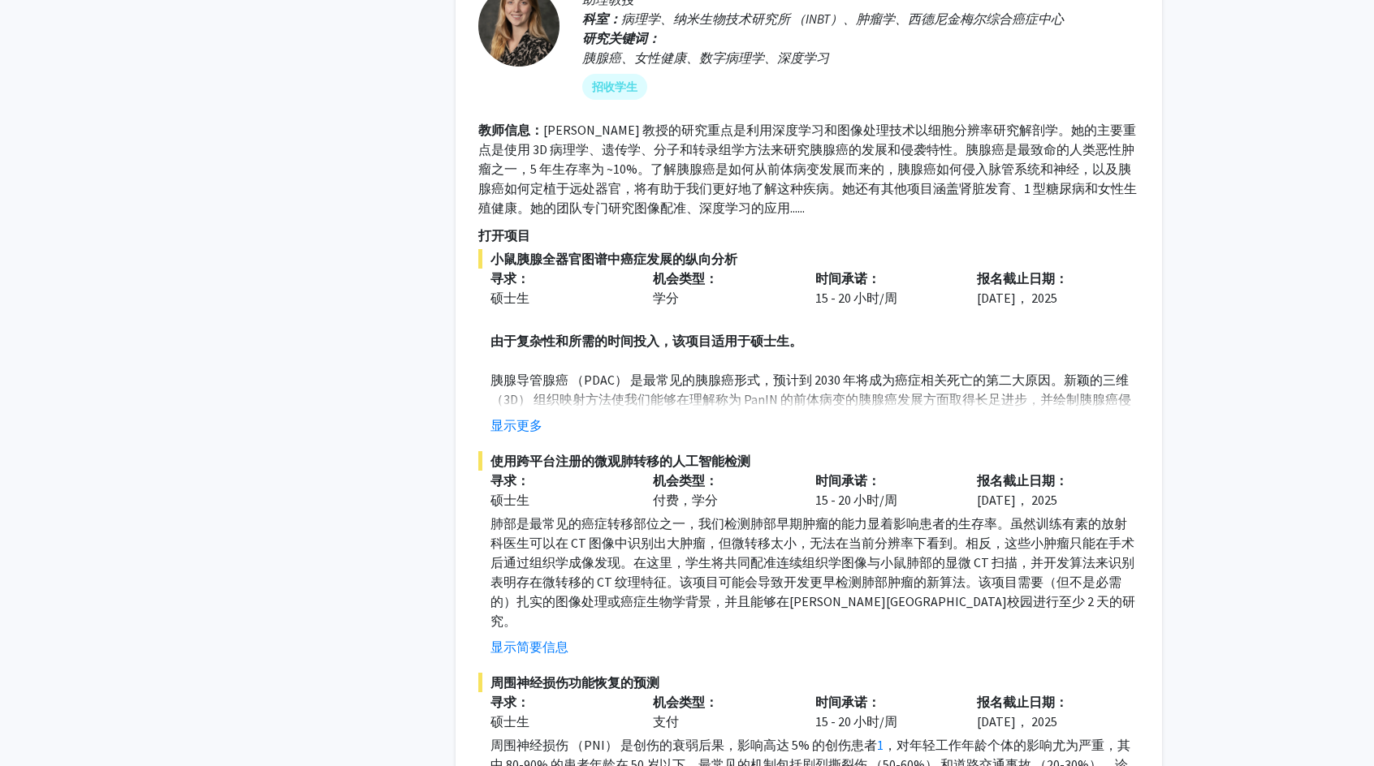
scroll to position [3248, 0]
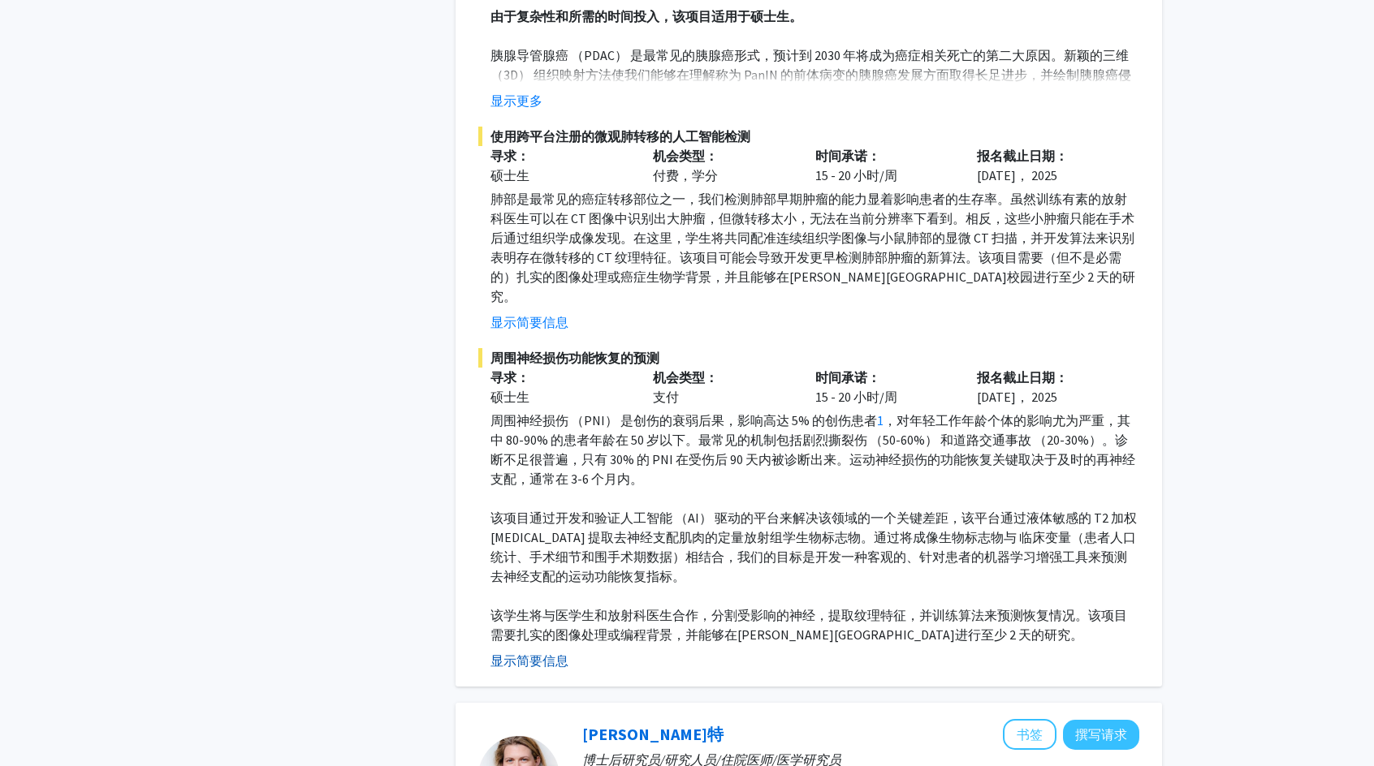
click at [541, 651] on button "显示简要信息" at bounding box center [529, 660] width 78 height 19
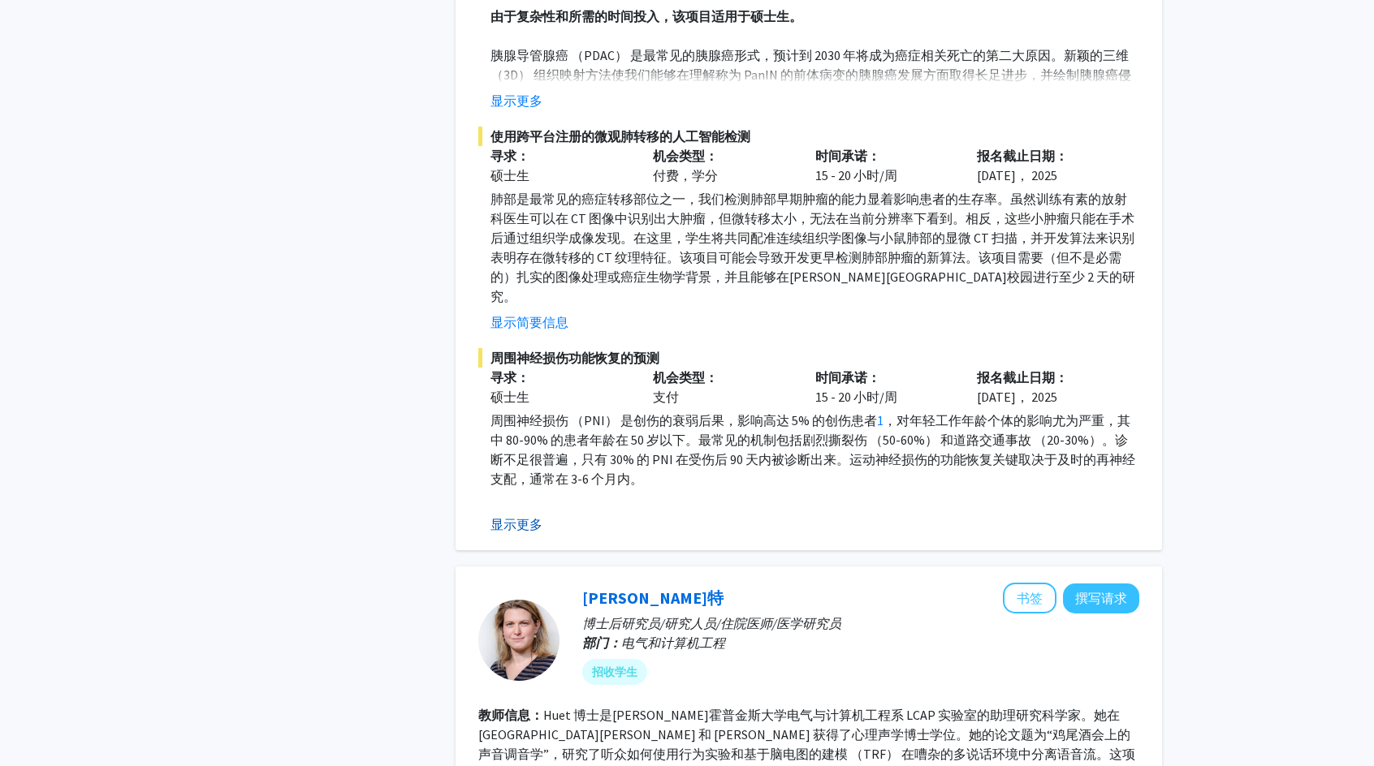
click at [534, 515] on button "显示更多" at bounding box center [516, 524] width 52 height 19
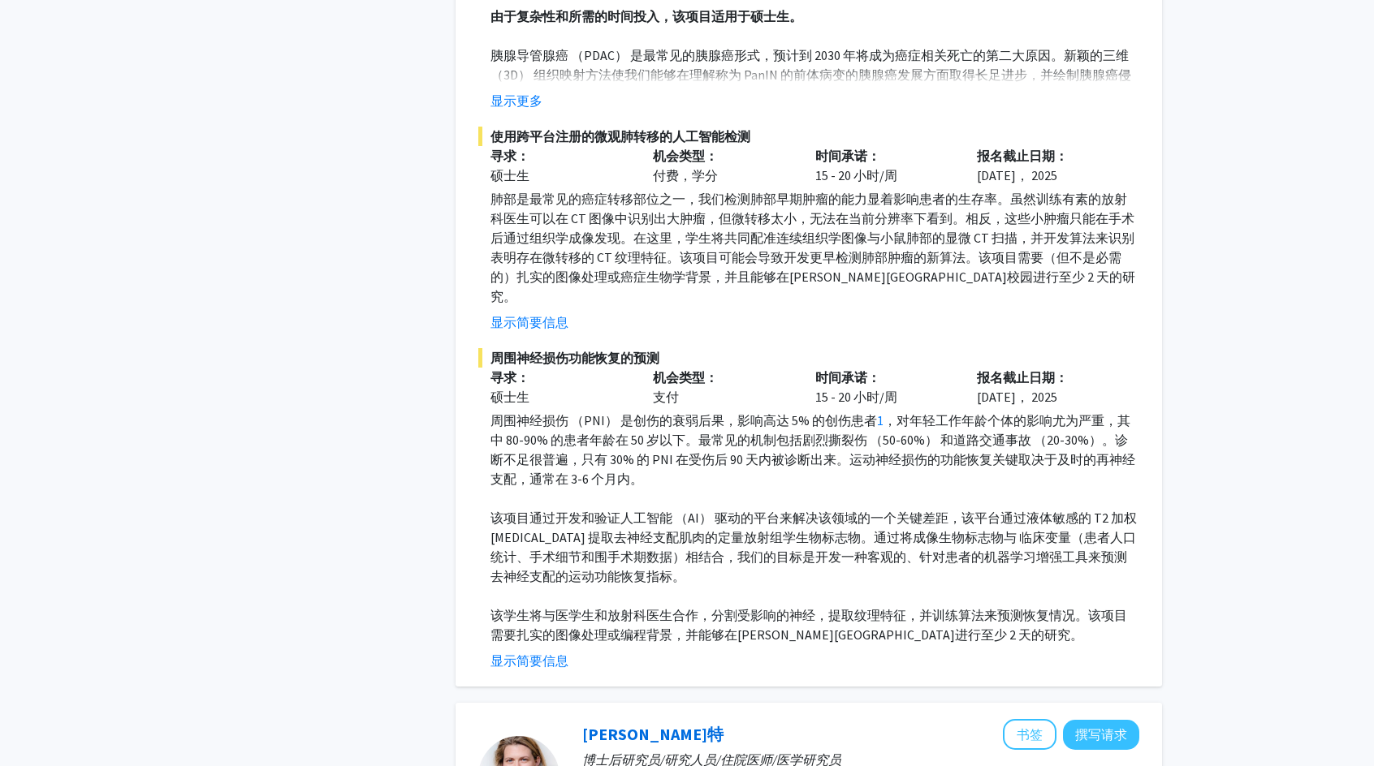
click at [607, 411] on p "周围神经损伤 （PNI） 是创伤的衰弱后果，影响高达 5% 的创伤患者 1 ， 对年轻工作年龄个体的影响尤为严重，其中 80-90% 的患者年龄在 50 岁以…" at bounding box center [814, 450] width 649 height 78
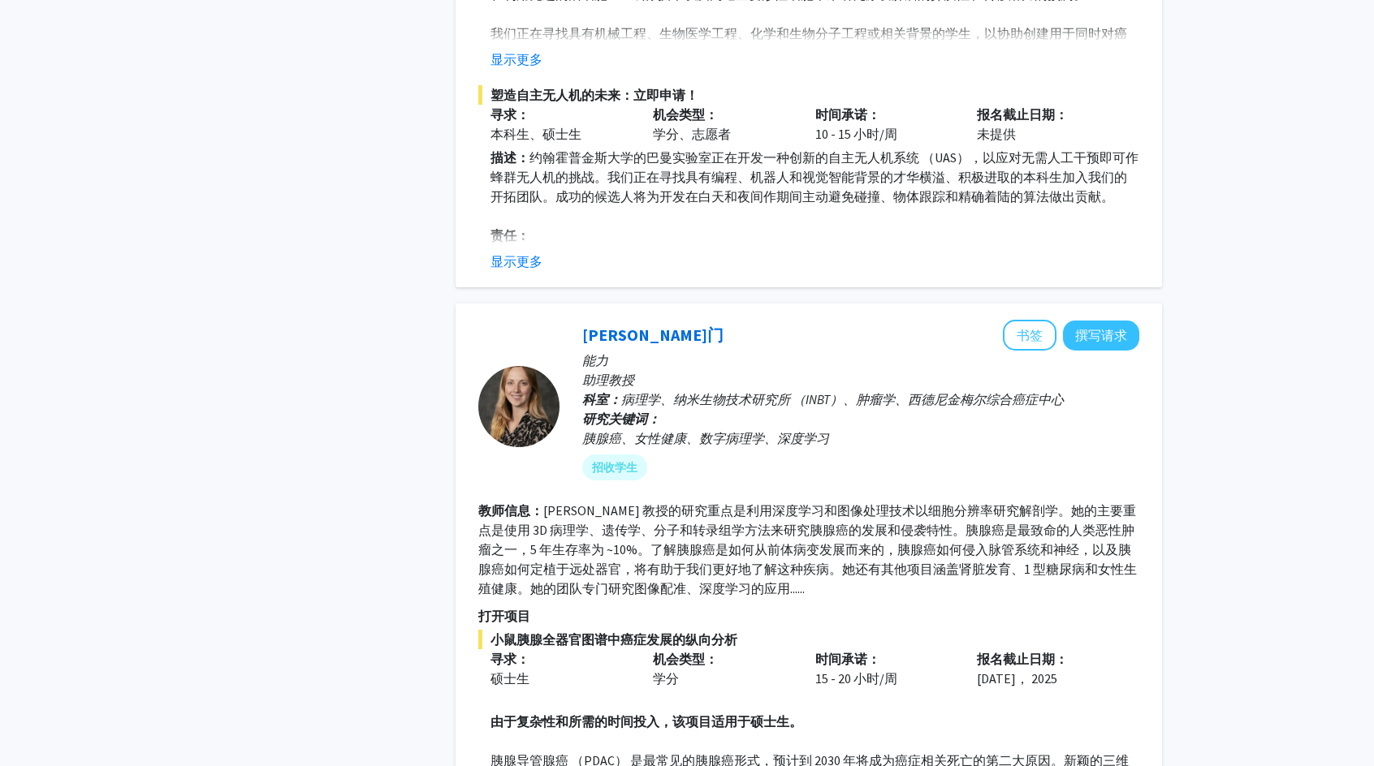
scroll to position [2517, 0]
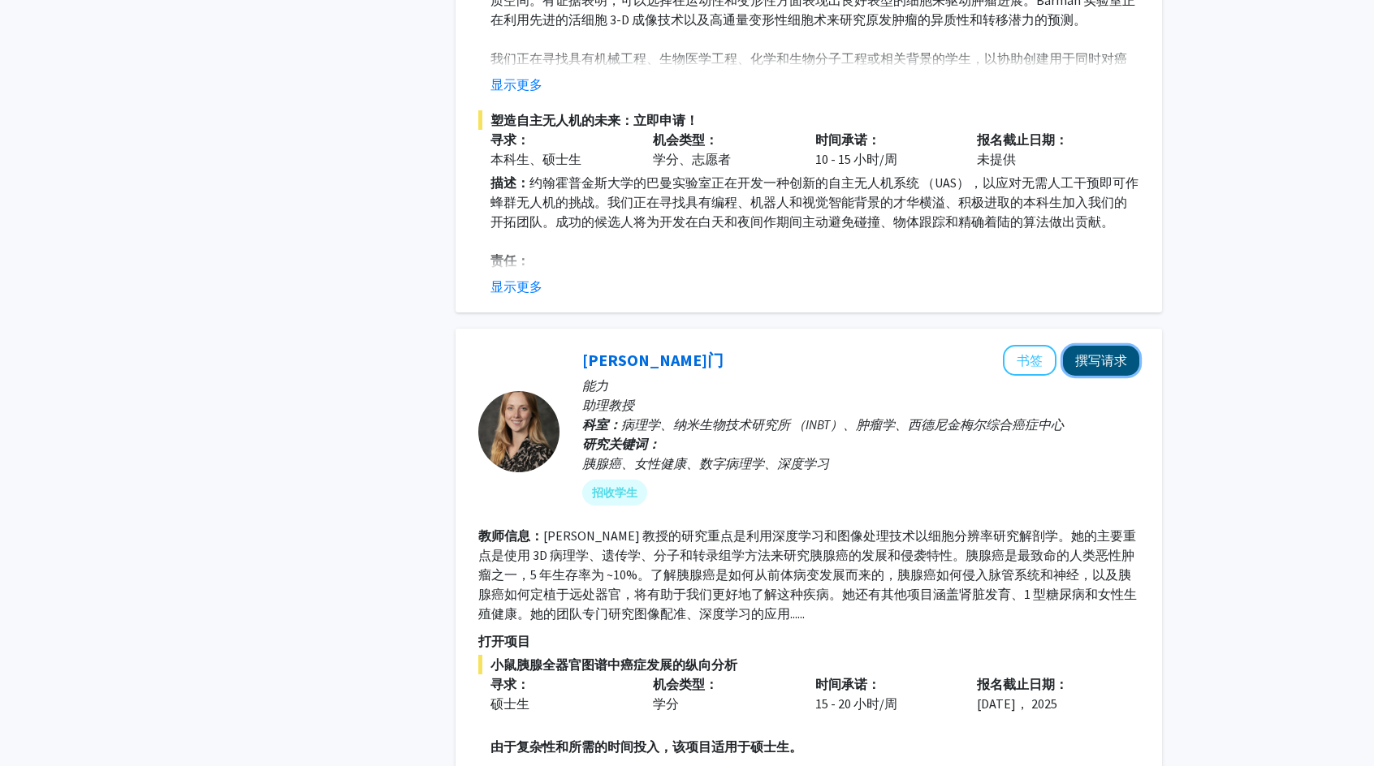
click at [1087, 346] on button "撰写请求" at bounding box center [1101, 361] width 76 height 30
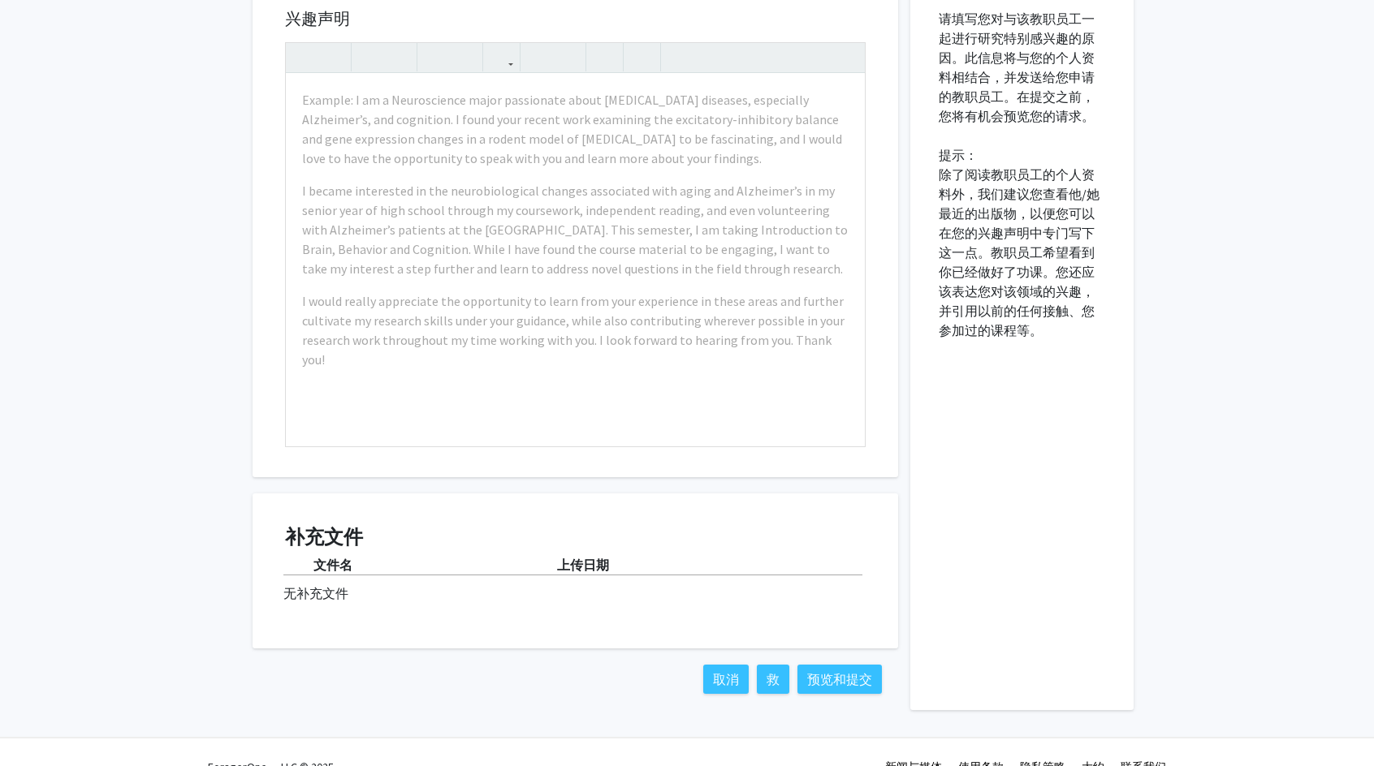
scroll to position [771, 0]
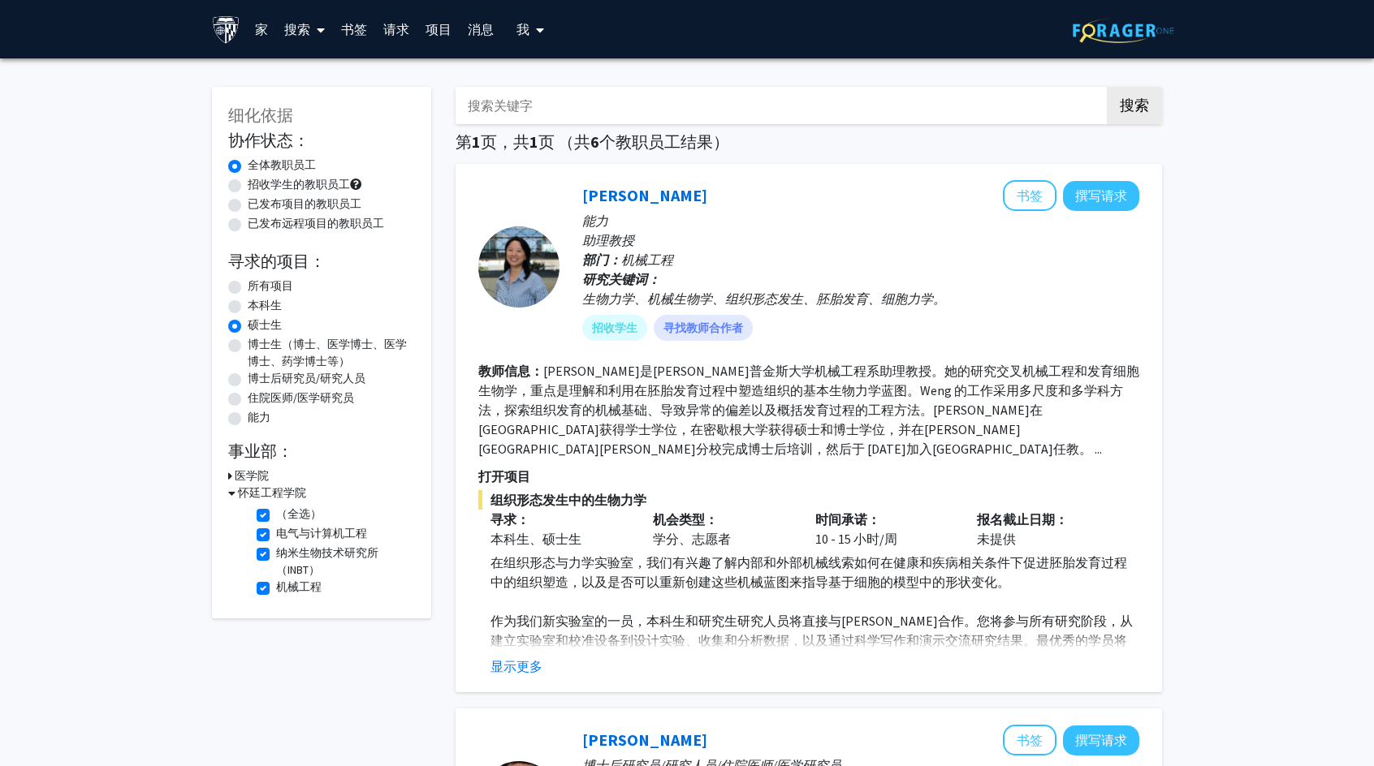
click at [318, 31] on icon at bounding box center [321, 30] width 8 height 13
click at [311, 98] on span "学生" at bounding box center [313, 107] width 75 height 32
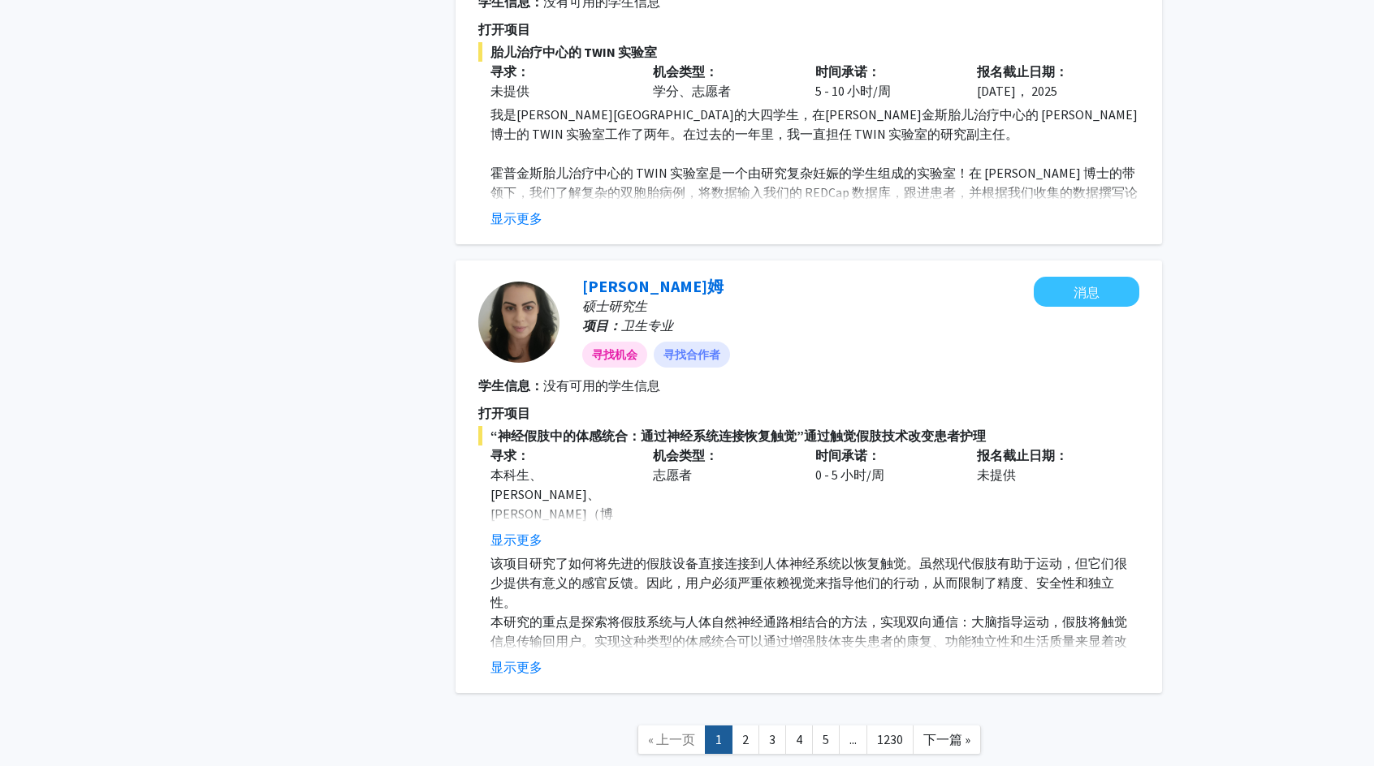
scroll to position [3943, 0]
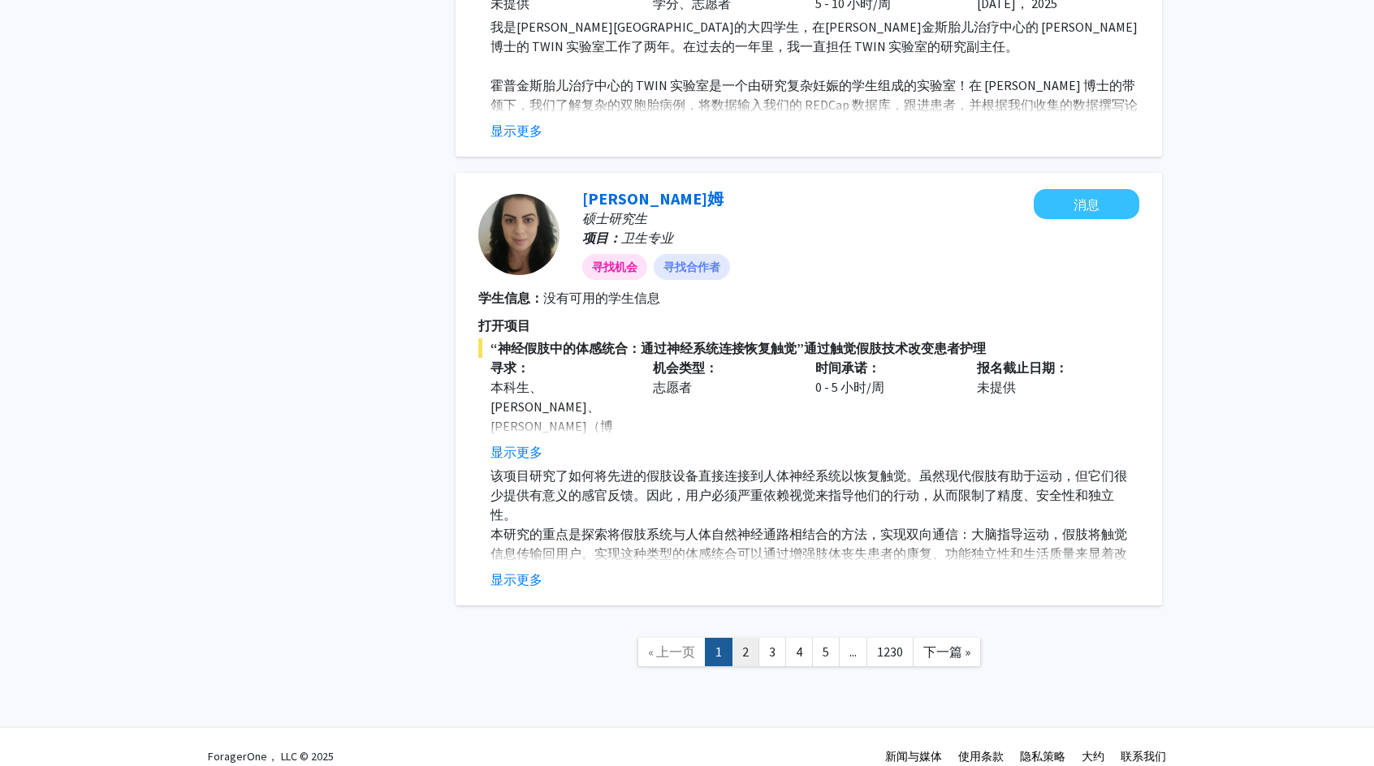
click at [750, 638] on link "2" at bounding box center [746, 652] width 28 height 28
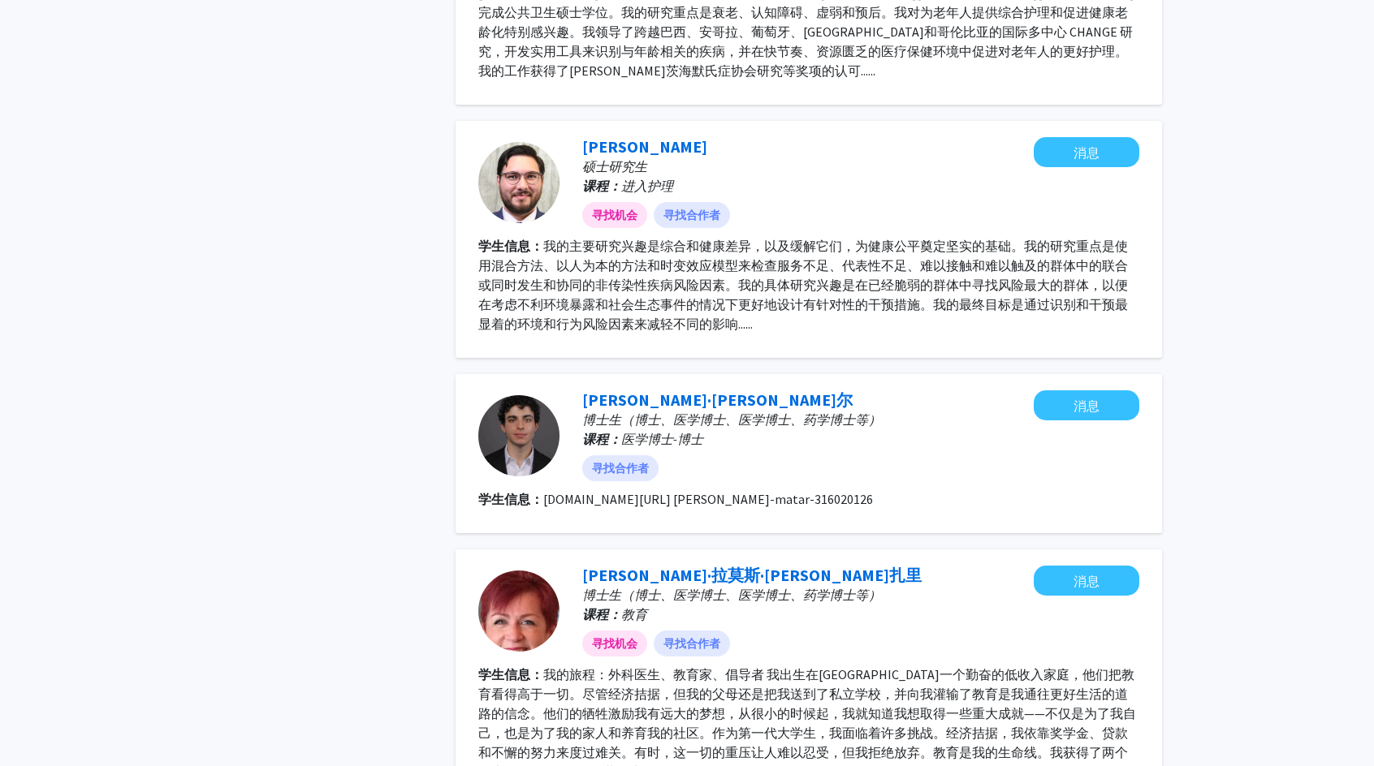
scroll to position [1137, 0]
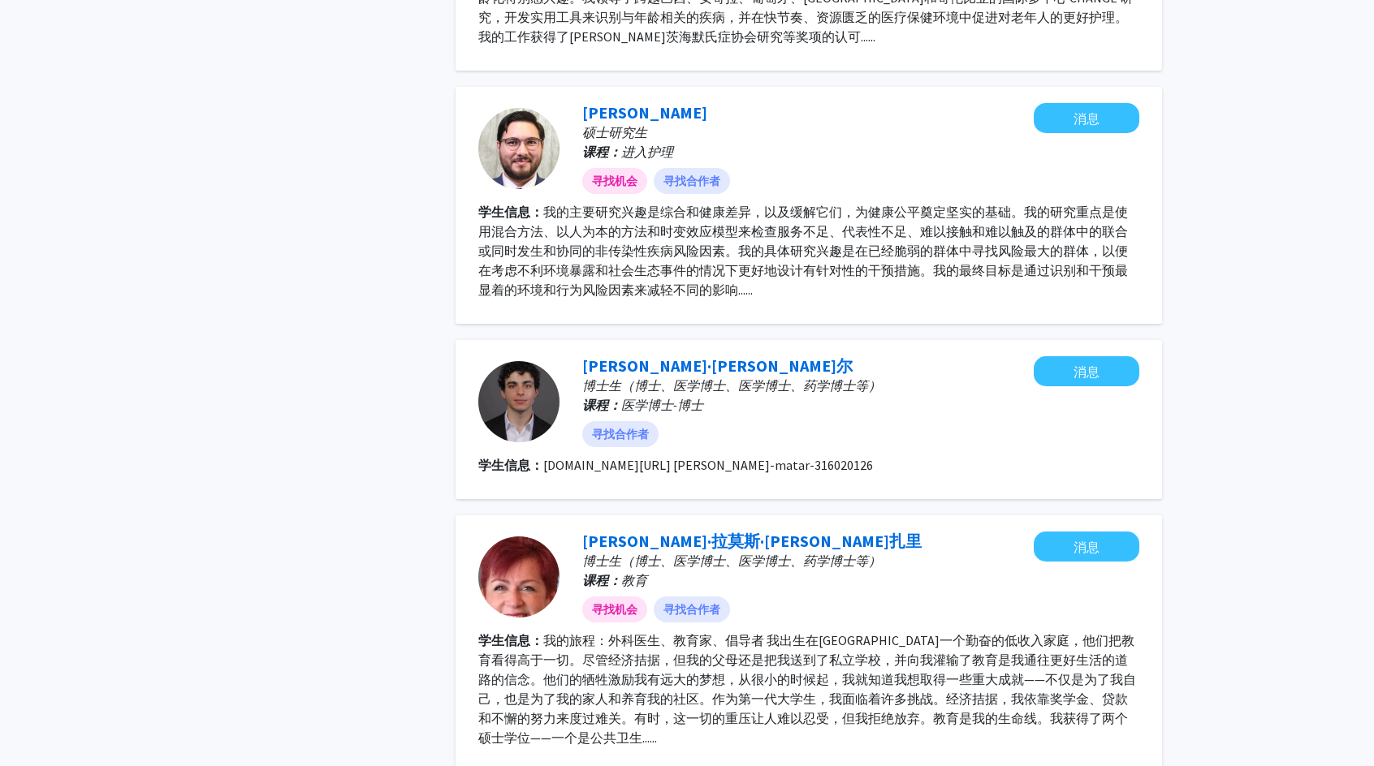
click at [533, 433] on div at bounding box center [518, 401] width 81 height 81
click at [609, 376] on link "[PERSON_NAME]·[PERSON_NAME]尔" at bounding box center [717, 366] width 270 height 20
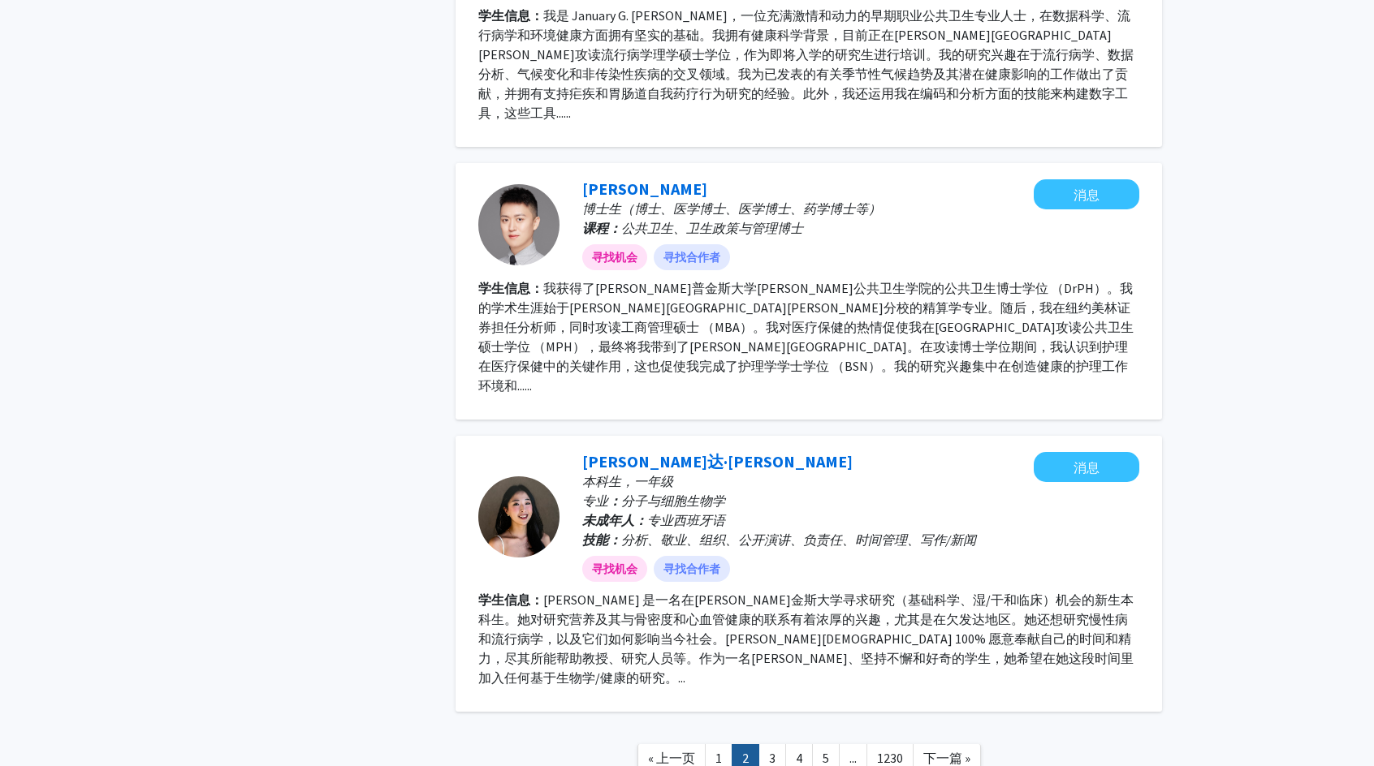
scroll to position [2111, 0]
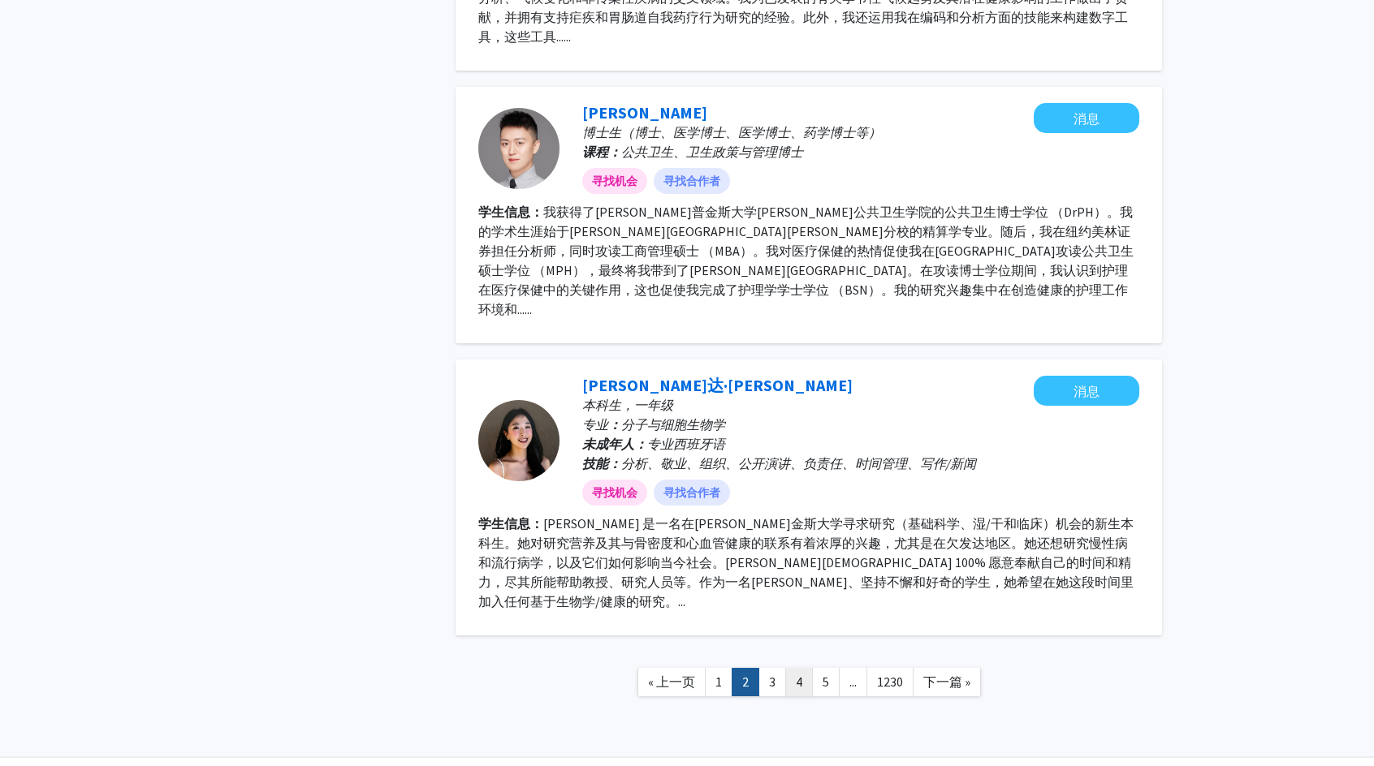
click at [801, 668] on link "4" at bounding box center [799, 682] width 28 height 28
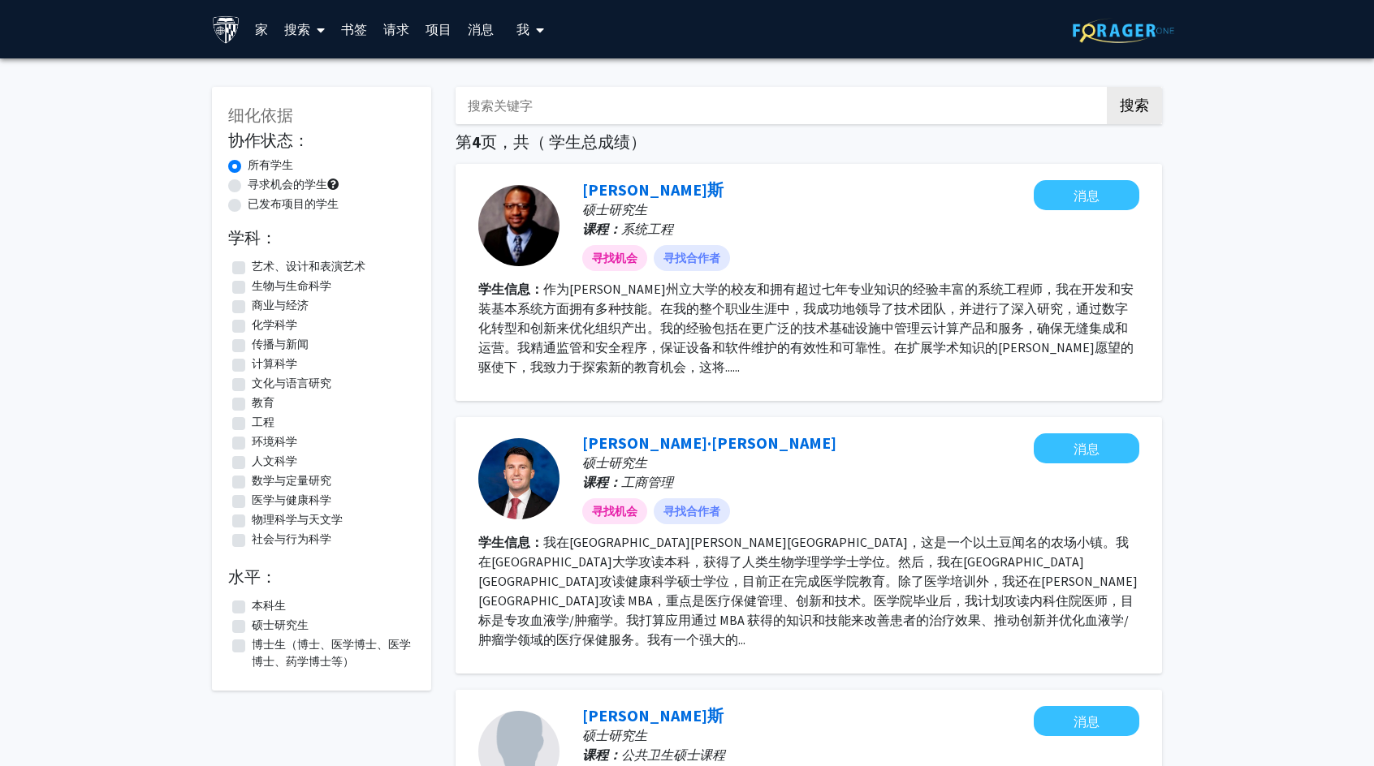
click at [248, 184] on label "寻求机会的学生" at bounding box center [288, 184] width 80 height 17
click at [248, 184] on input "寻求机会的学生" at bounding box center [253, 181] width 11 height 11
radio input "true"
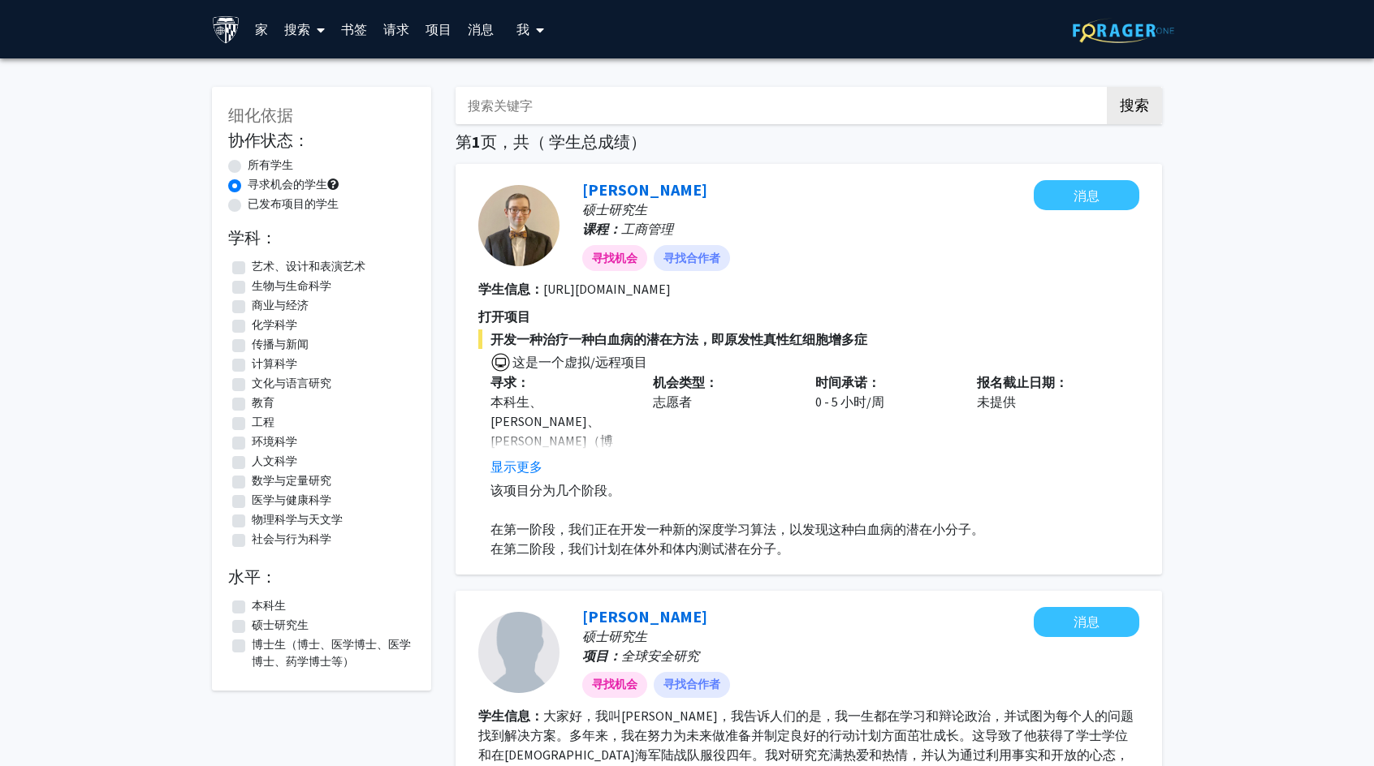
click at [241, 208] on div "已发布项目的学生" at bounding box center [321, 205] width 187 height 19
click at [248, 205] on label "已发布项目的学生" at bounding box center [293, 204] width 91 height 17
click at [248, 205] on input "已发布项目的学生" at bounding box center [253, 201] width 11 height 11
radio input "true"
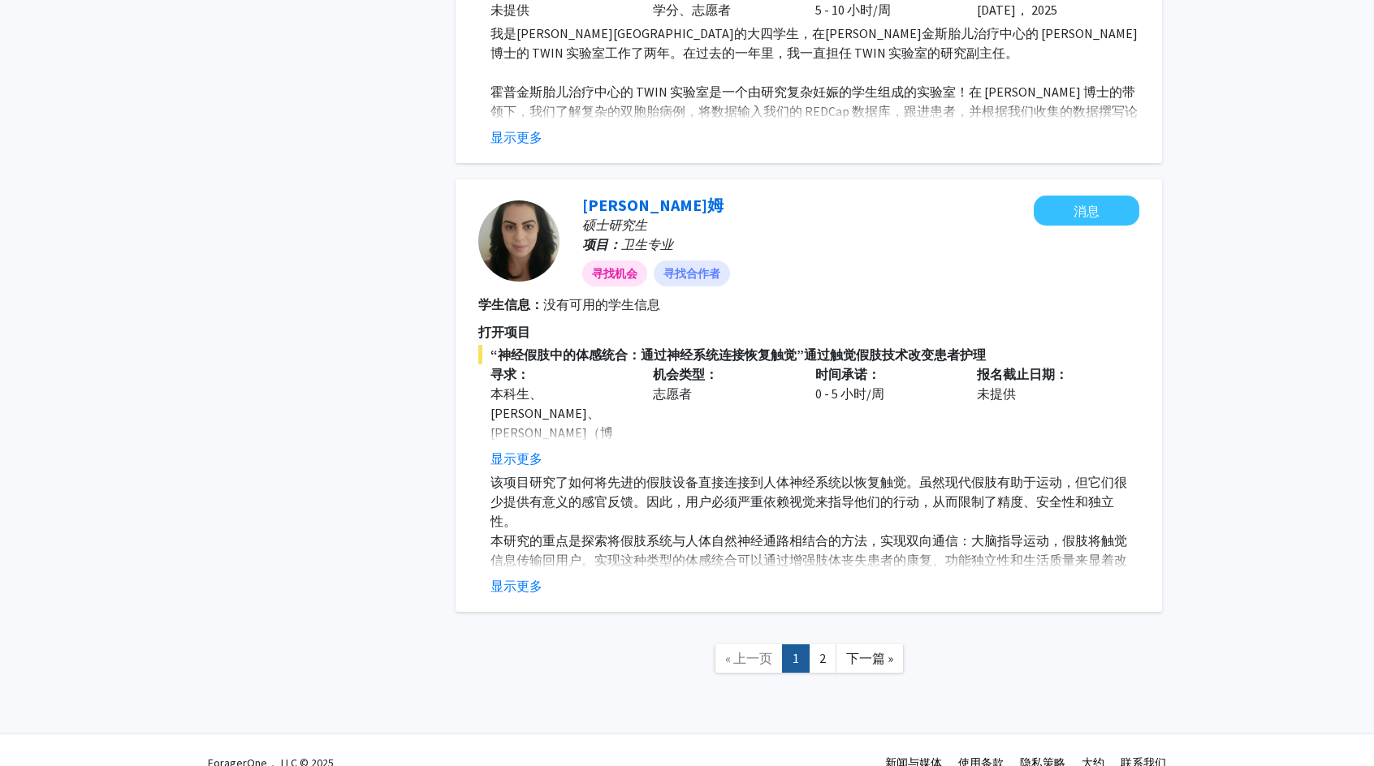
scroll to position [3917, 0]
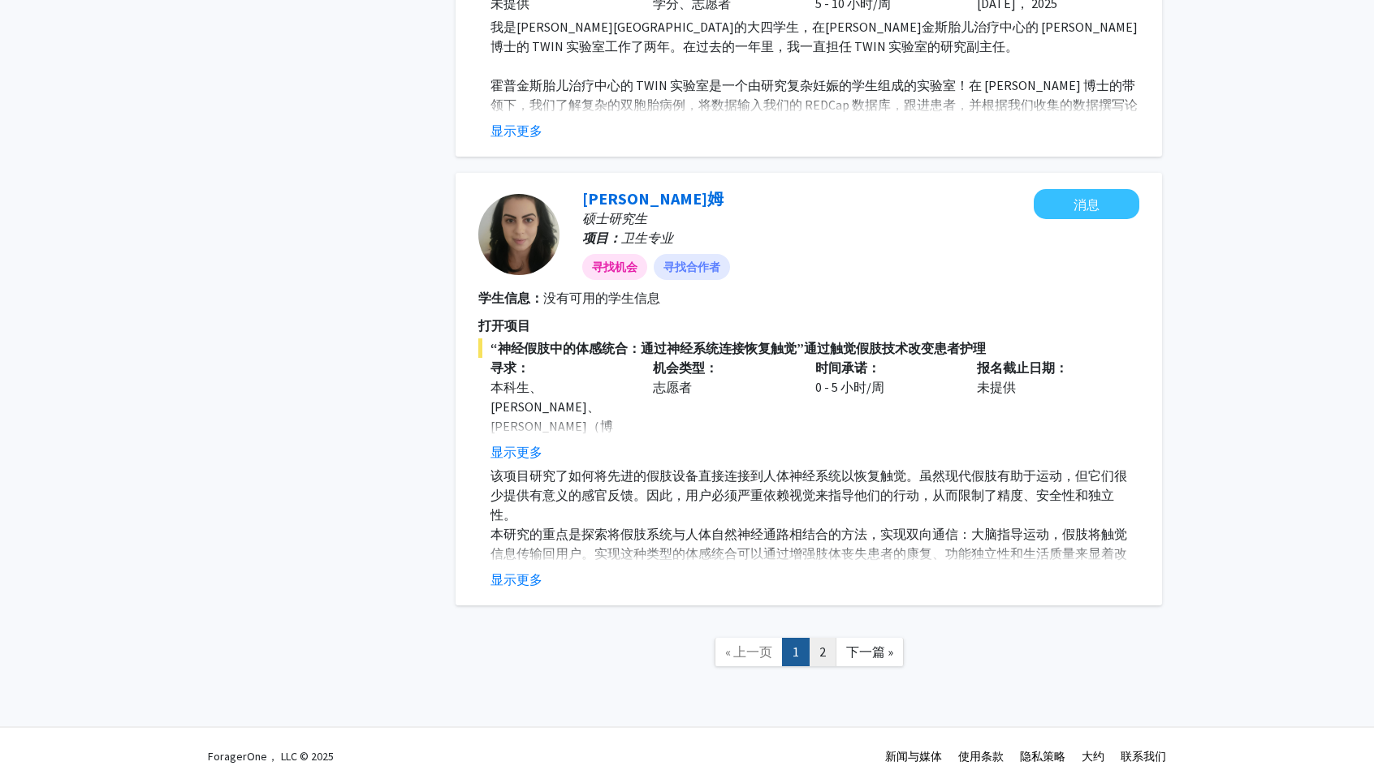
click at [811, 638] on link "2" at bounding box center [823, 652] width 28 height 28
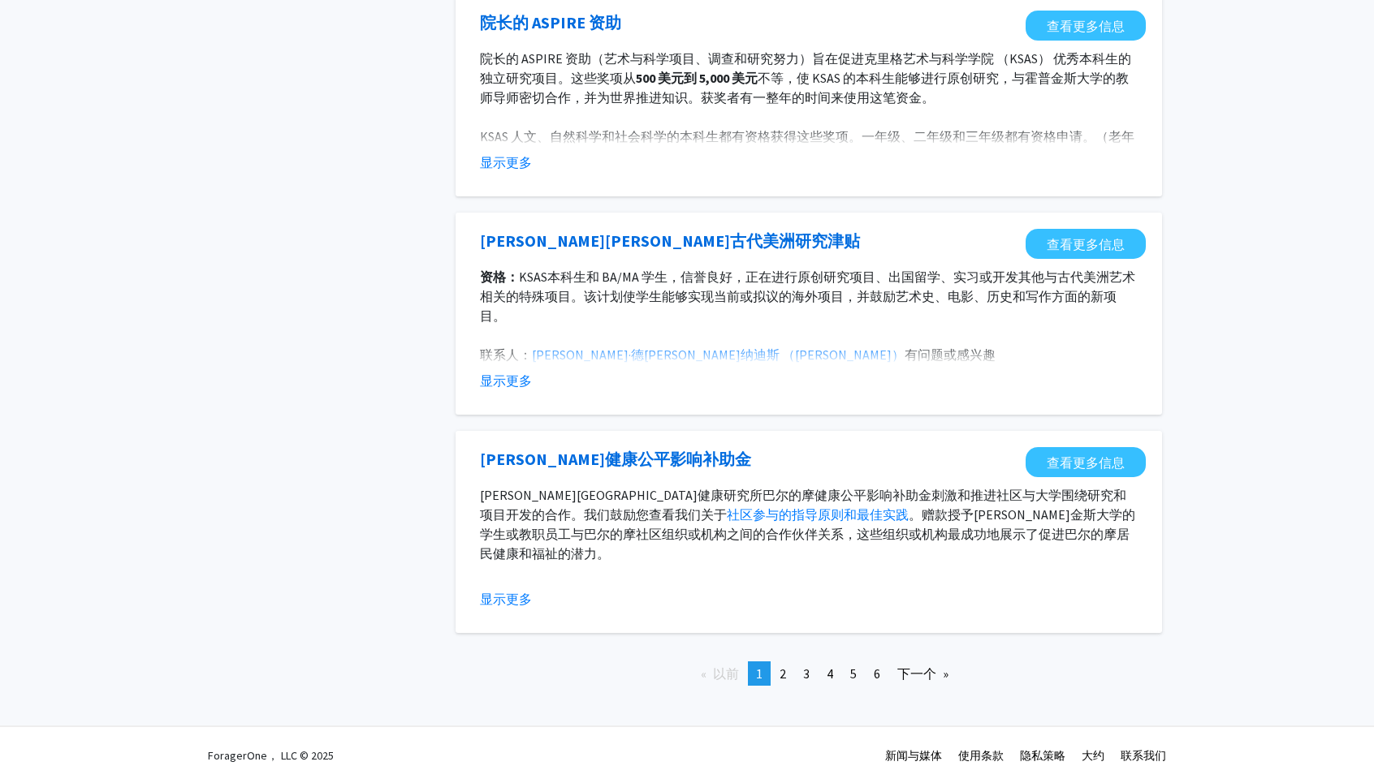
scroll to position [1632, 0]
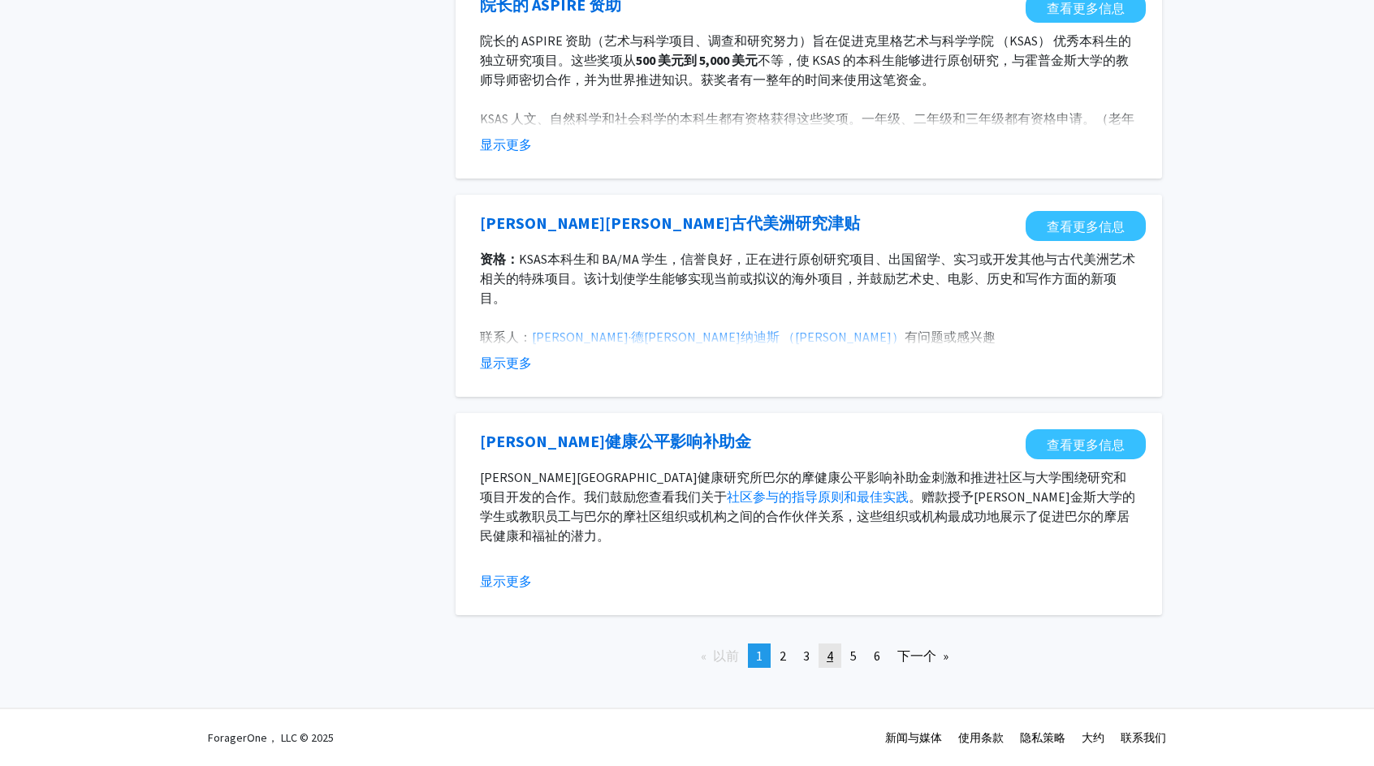
click at [833, 654] on link "页 4" at bounding box center [829, 656] width 23 height 24
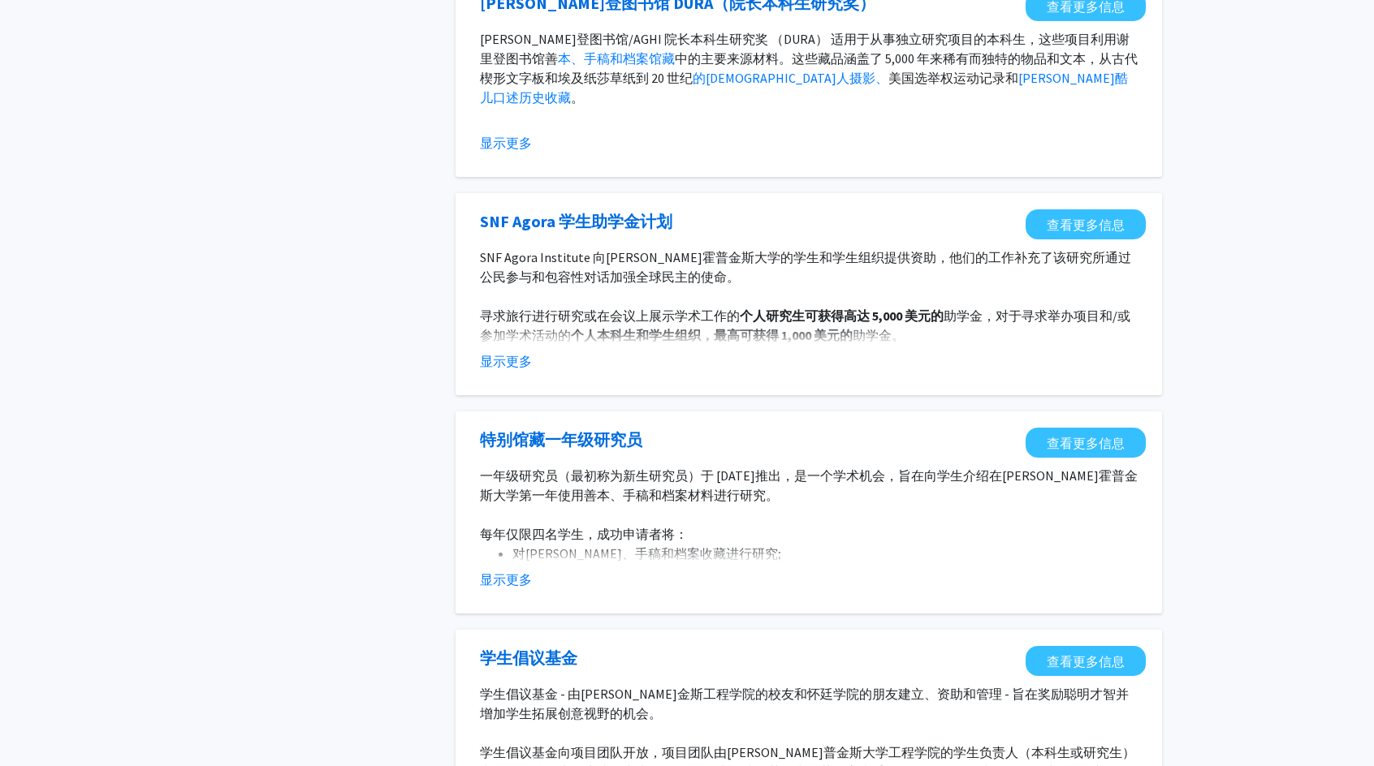
scroll to position [1461, 0]
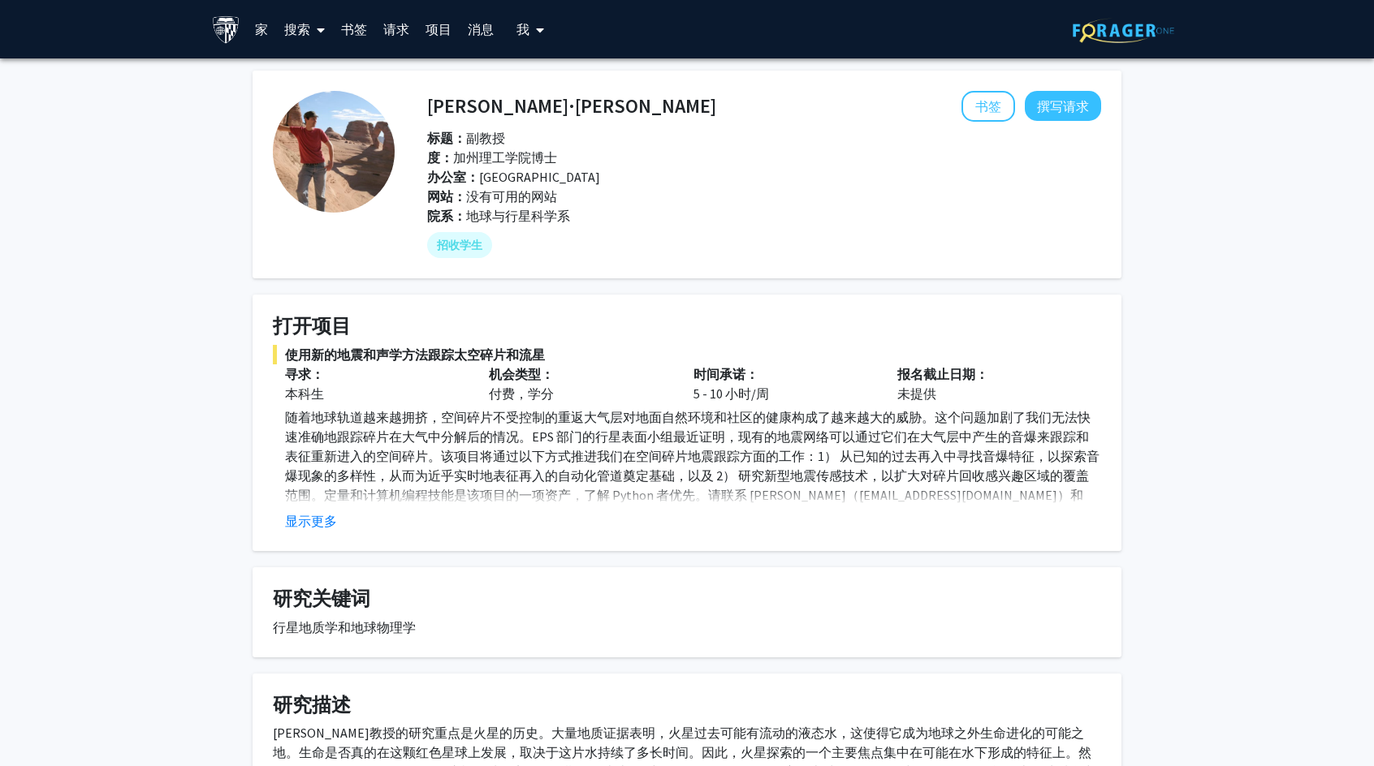
click at [337, 518] on div "显示更多" at bounding box center [693, 520] width 816 height 19
click at [333, 528] on button "显示更多" at bounding box center [311, 520] width 52 height 19
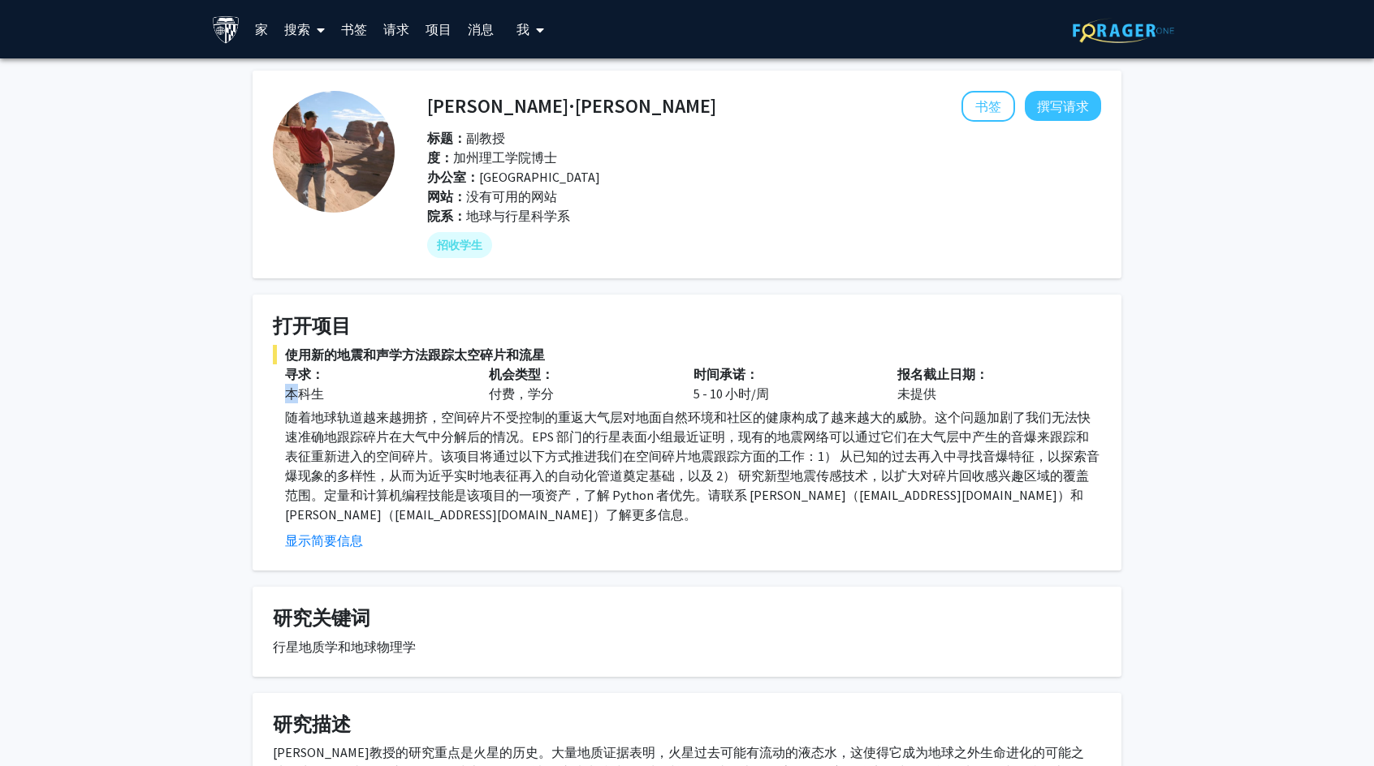
drag, startPoint x: 303, startPoint y: 388, endPoint x: 475, endPoint y: 382, distance: 172.2
click at [475, 382] on div "寻求： 本科生" at bounding box center [375, 384] width 204 height 39
drag, startPoint x: 475, startPoint y: 382, endPoint x: 536, endPoint y: 386, distance: 61.0
click at [536, 386] on font "付费，学分" at bounding box center [521, 394] width 65 height 16
drag, startPoint x: 506, startPoint y: 386, endPoint x: 654, endPoint y: 389, distance: 147.8
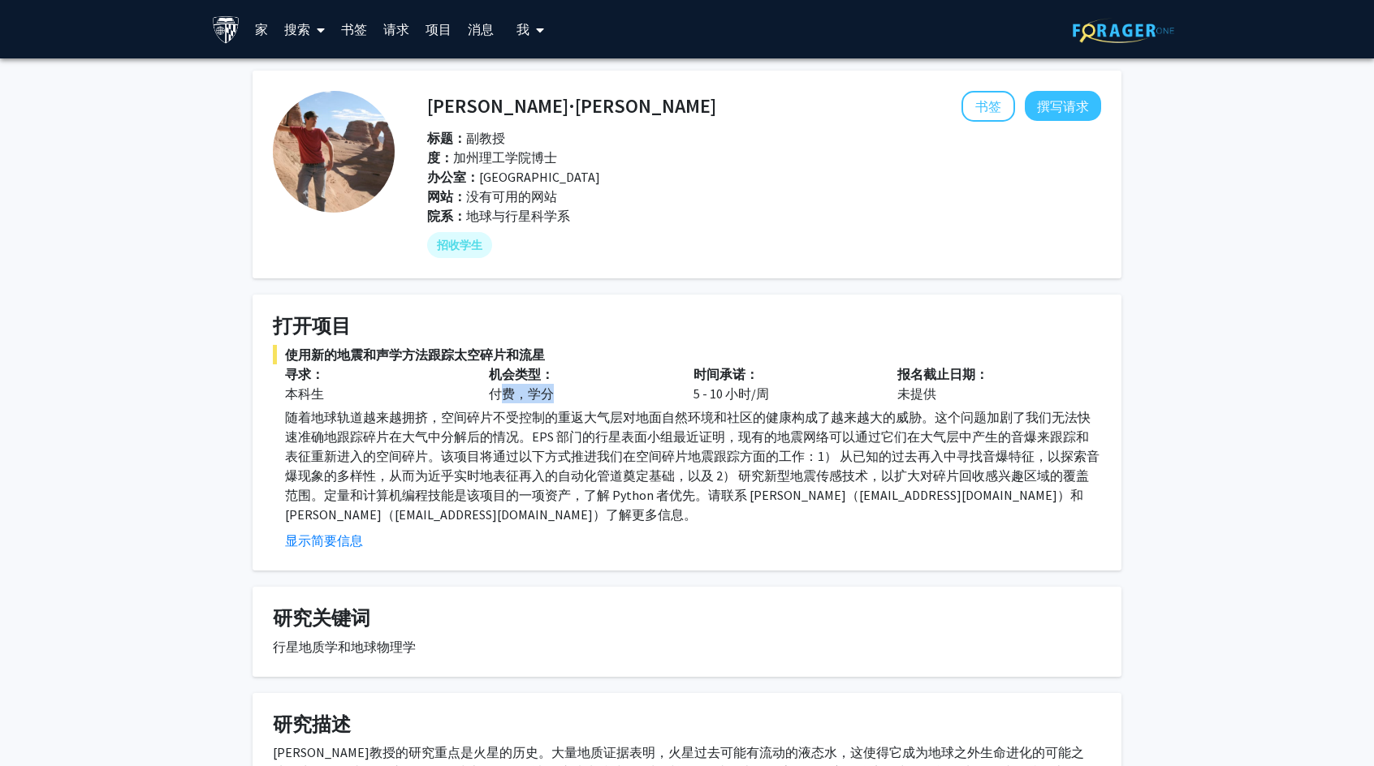
click at [654, 389] on div "机会类型： 付费，学分" at bounding box center [579, 384] width 204 height 39
drag, startPoint x: 654, startPoint y: 389, endPoint x: 679, endPoint y: 408, distance: 31.8
click at [679, 408] on p "随着地球轨道越来越拥挤，空间碎片不受控制的重返大气层对地面自然环境和社区的健康构成了越来越大的威胁。这个问题加剧了我们无法快速准确地跟踪碎片在大气中分解后的情…" at bounding box center [693, 466] width 816 height 117
